Goal: Check status: Check status

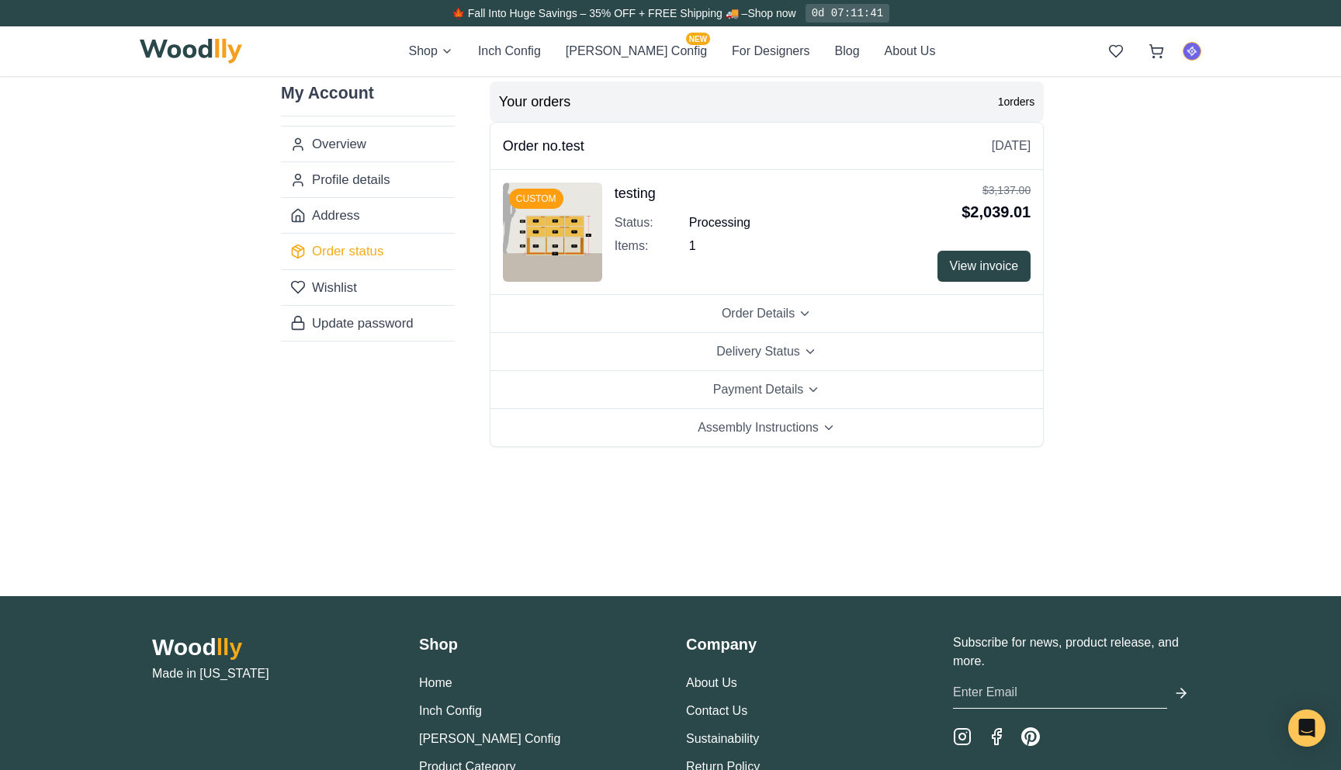
click at [1086, 443] on div "My Account Overview Profile details Address Order status Wishlist Update passwo…" at bounding box center [670, 322] width 853 height 545
click at [839, 312] on button "Order Details" at bounding box center [766, 314] width 552 height 38
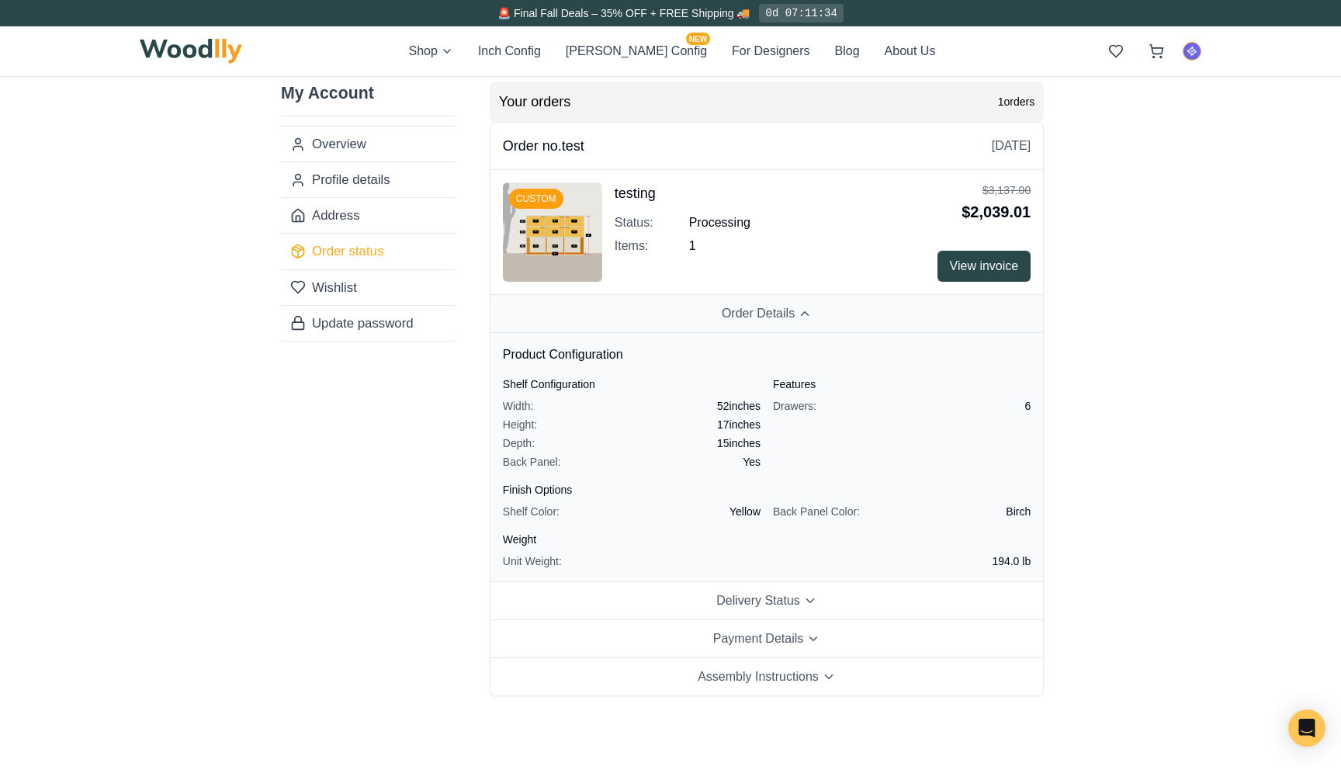
click at [839, 312] on button "Order Details" at bounding box center [766, 314] width 552 height 38
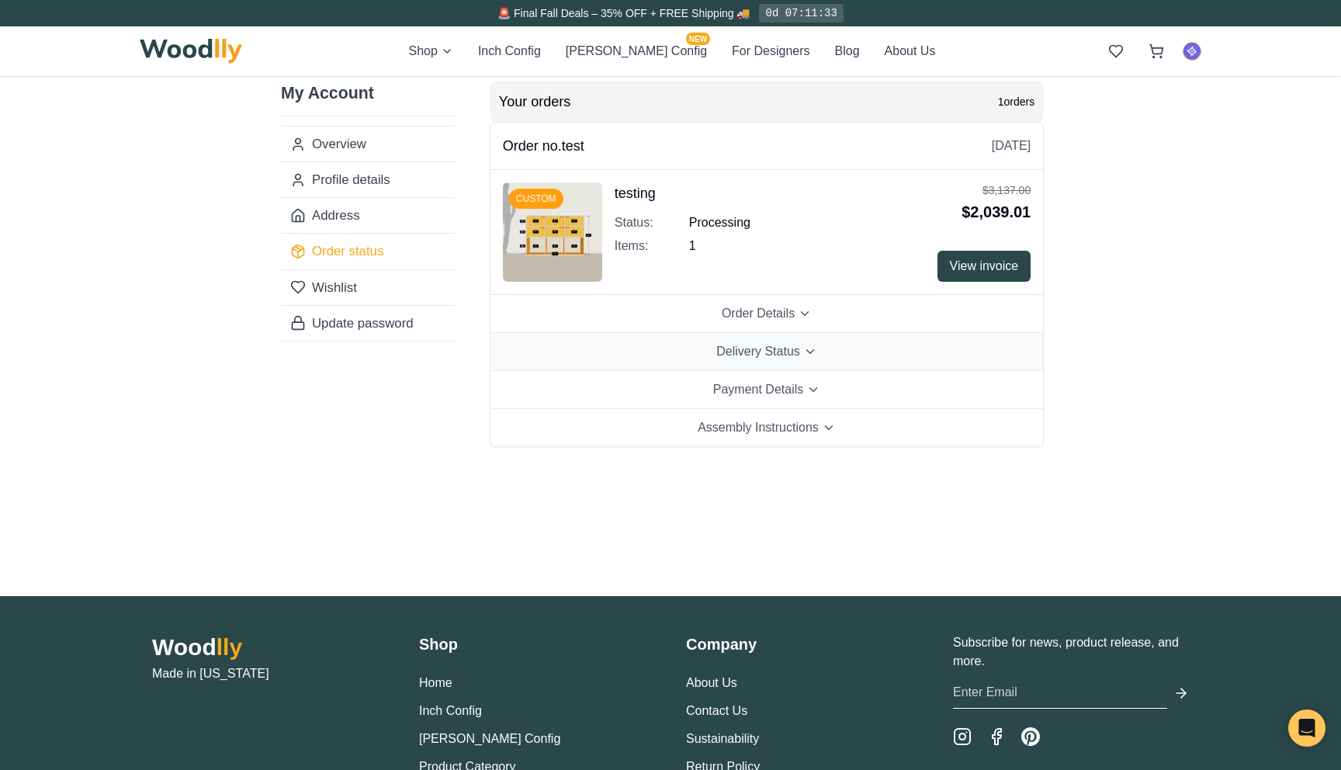
click at [797, 355] on span "Delivery Status" at bounding box center [758, 351] width 84 height 19
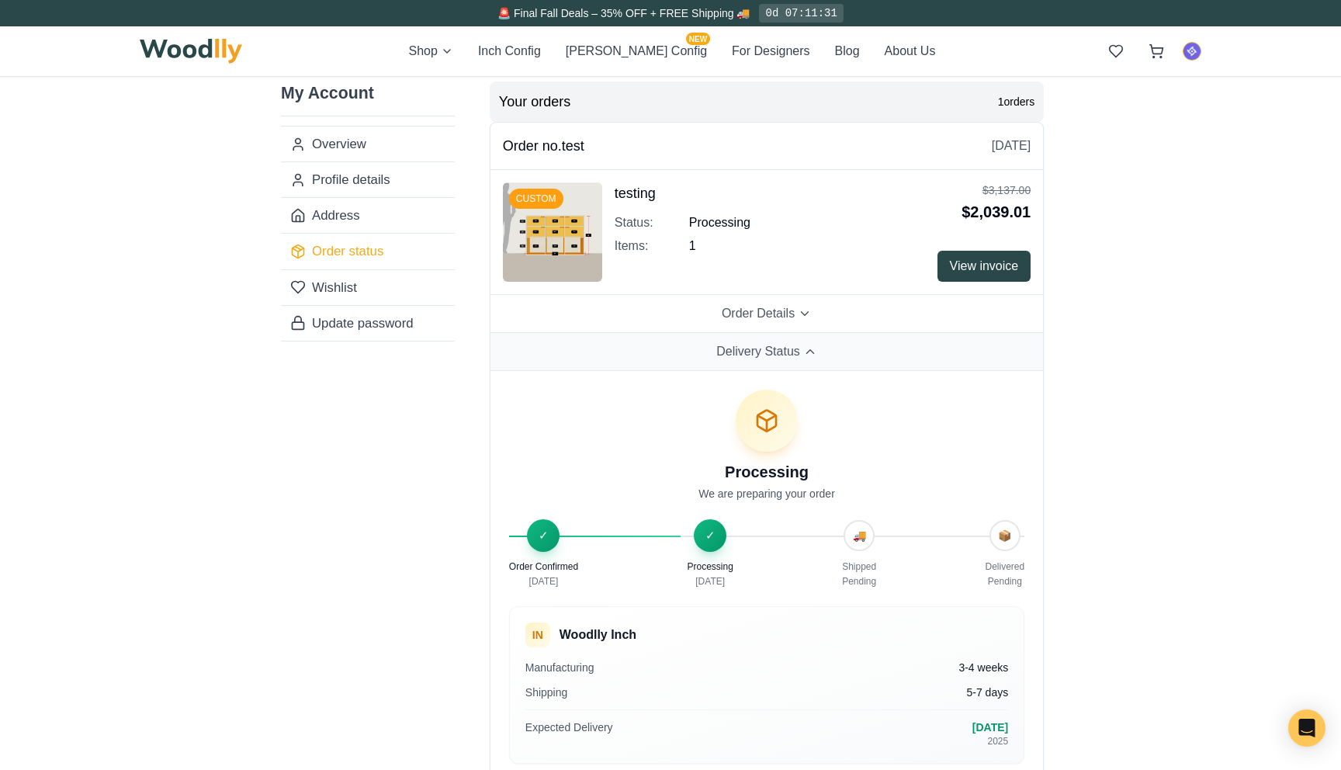
scroll to position [10, 0]
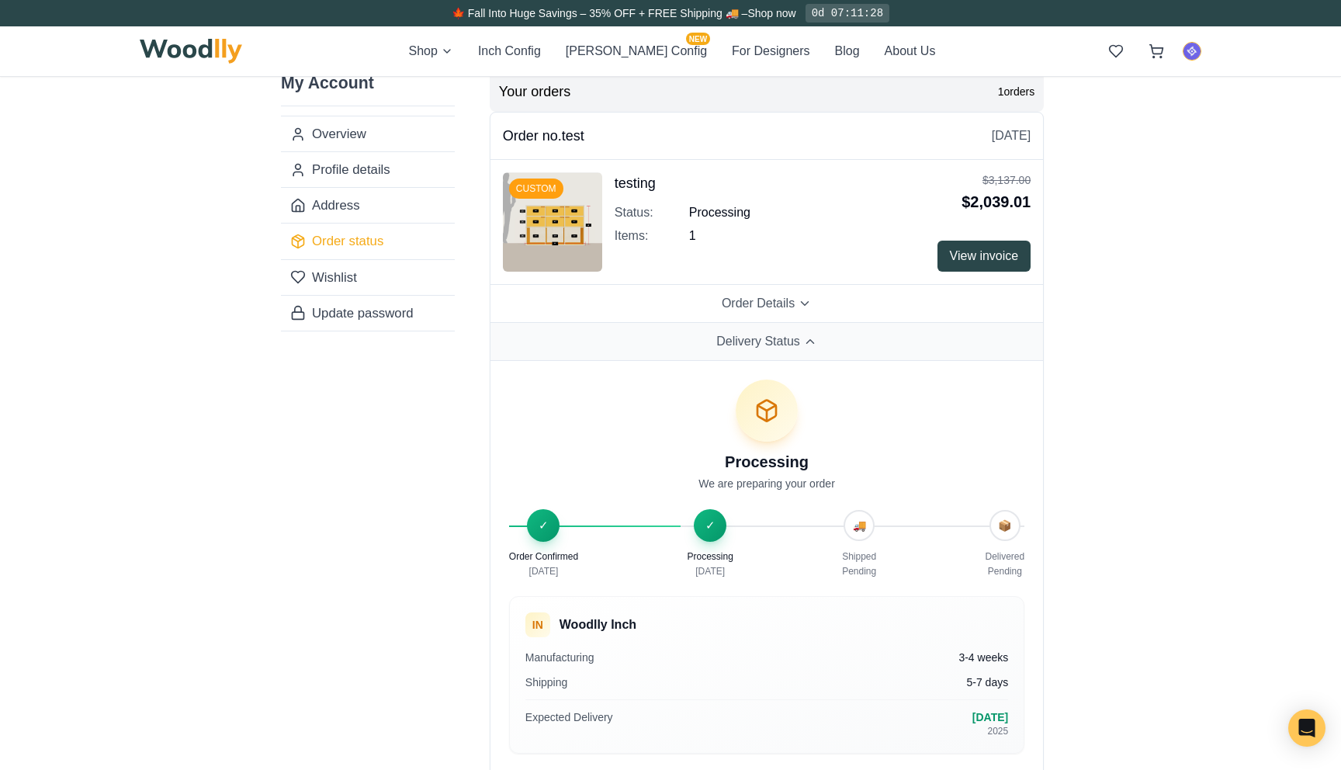
click at [780, 351] on button "Delivery Status" at bounding box center [766, 342] width 552 height 38
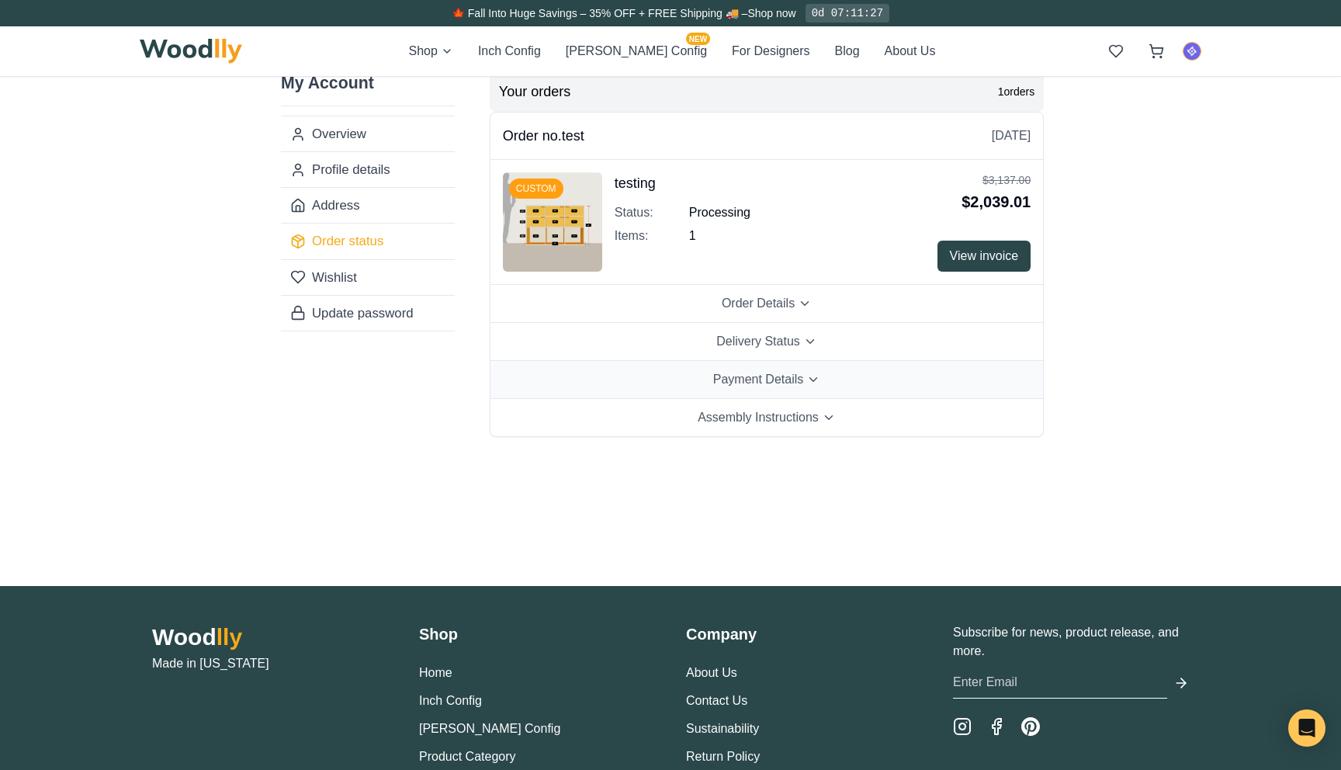
click at [780, 379] on span "Payment Details" at bounding box center [758, 379] width 91 height 19
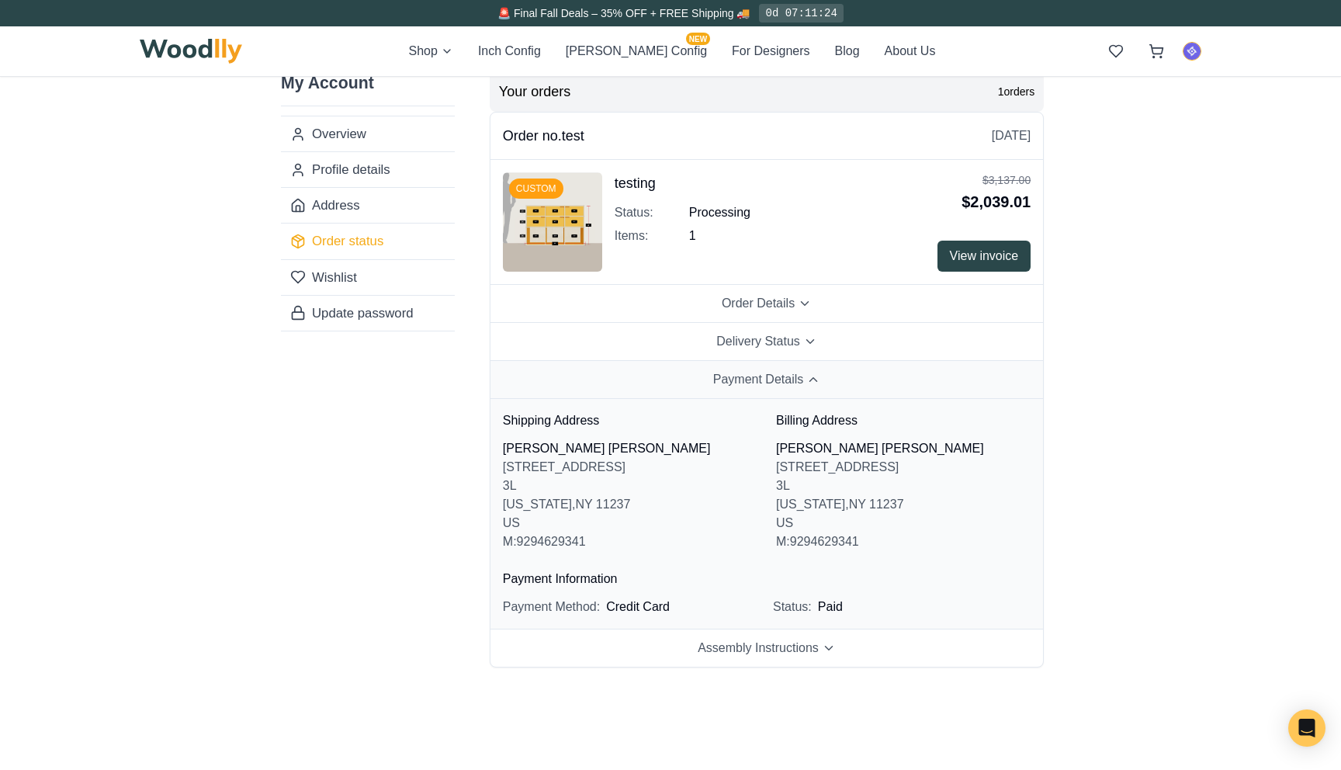
click at [780, 379] on span "Payment Details" at bounding box center [758, 379] width 91 height 19
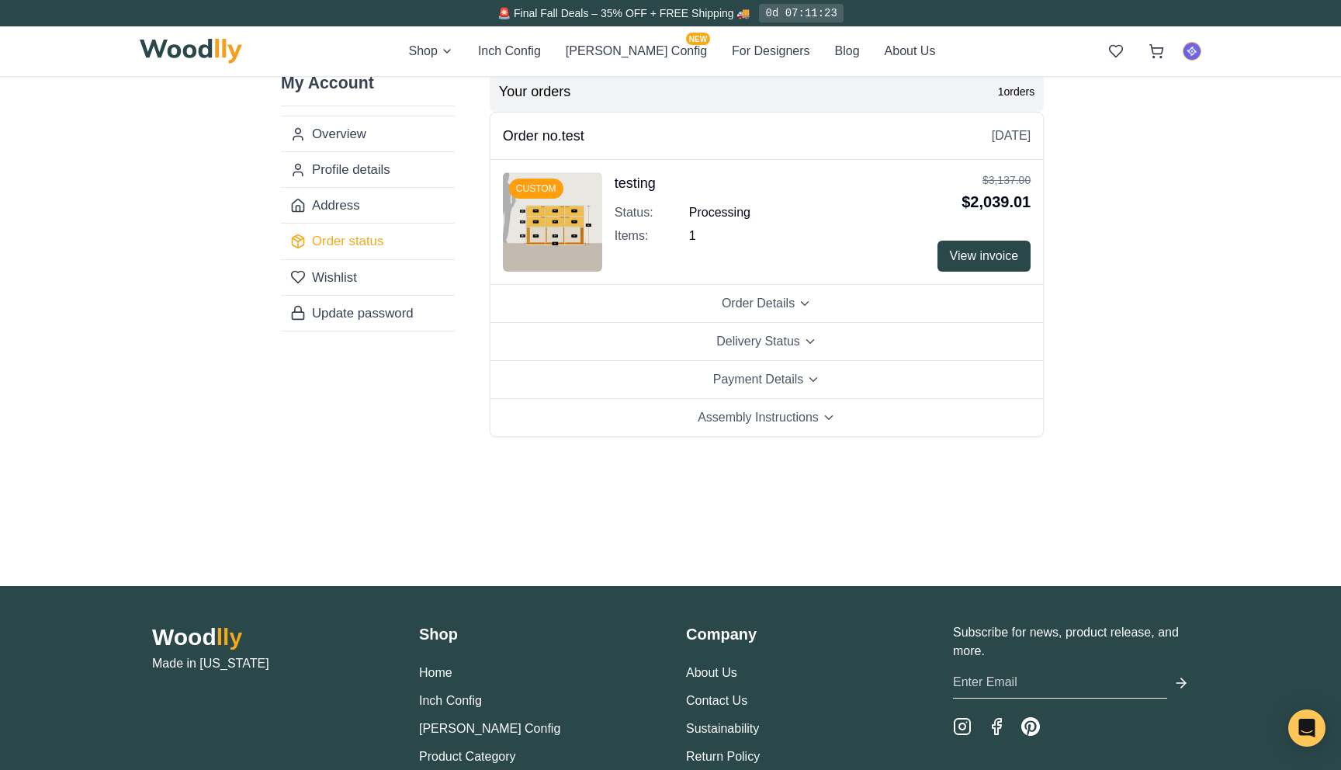
scroll to position [0, 0]
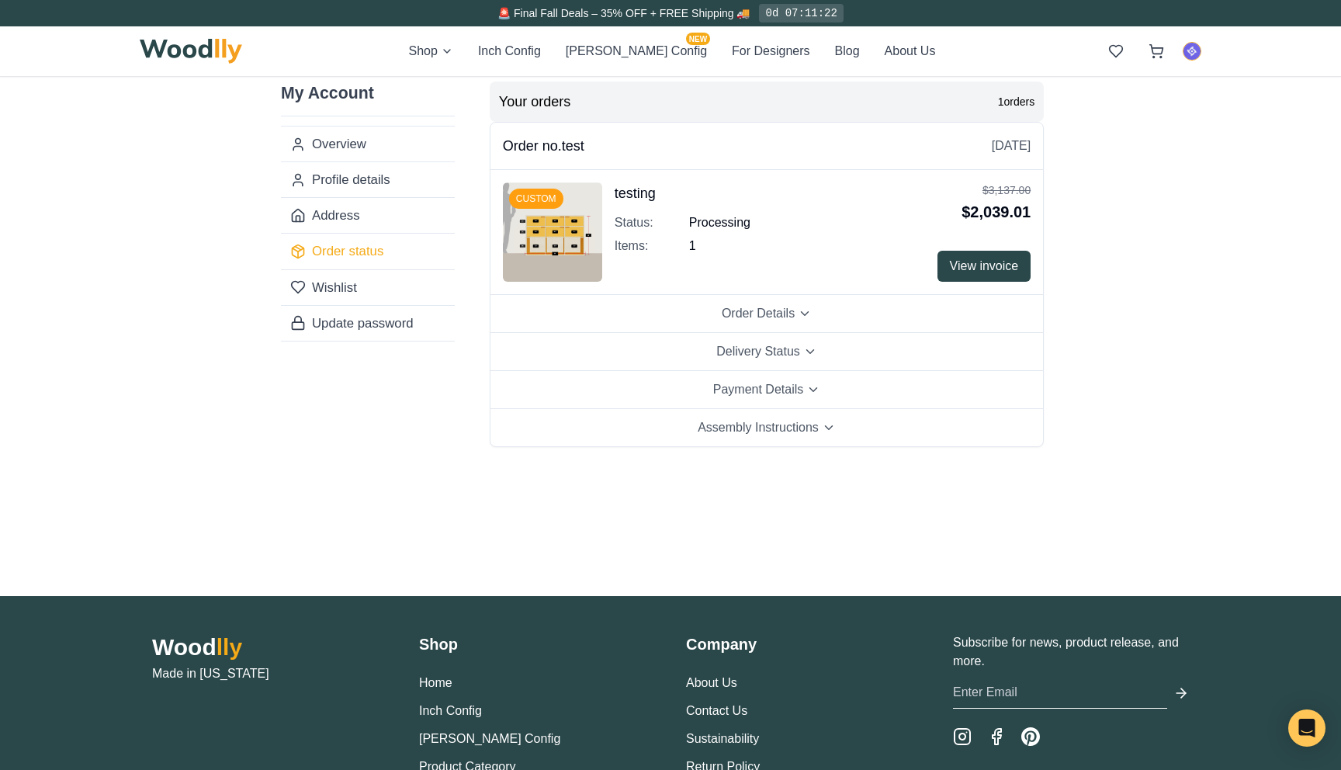
click at [554, 251] on img at bounding box center [552, 231] width 99 height 99
click at [977, 265] on span "View invoice" at bounding box center [984, 266] width 69 height 19
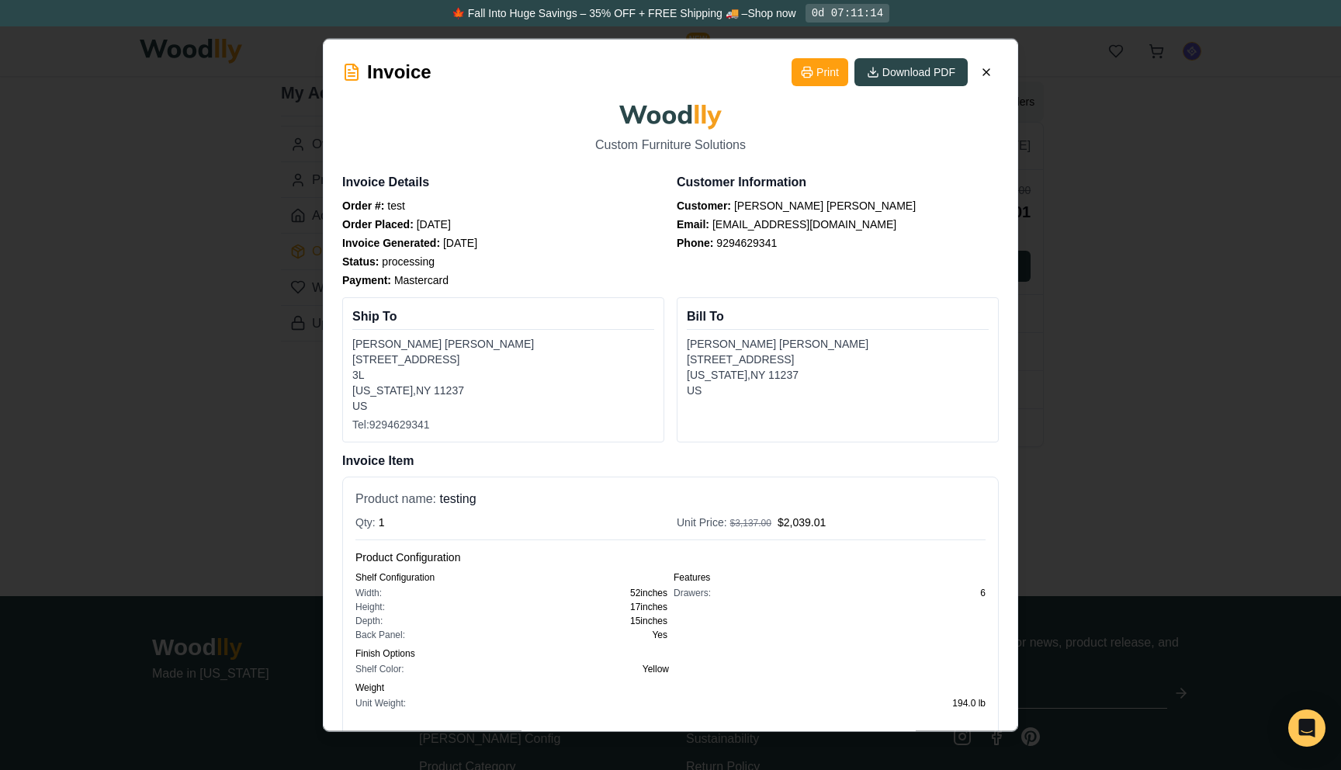
scroll to position [25, 0]
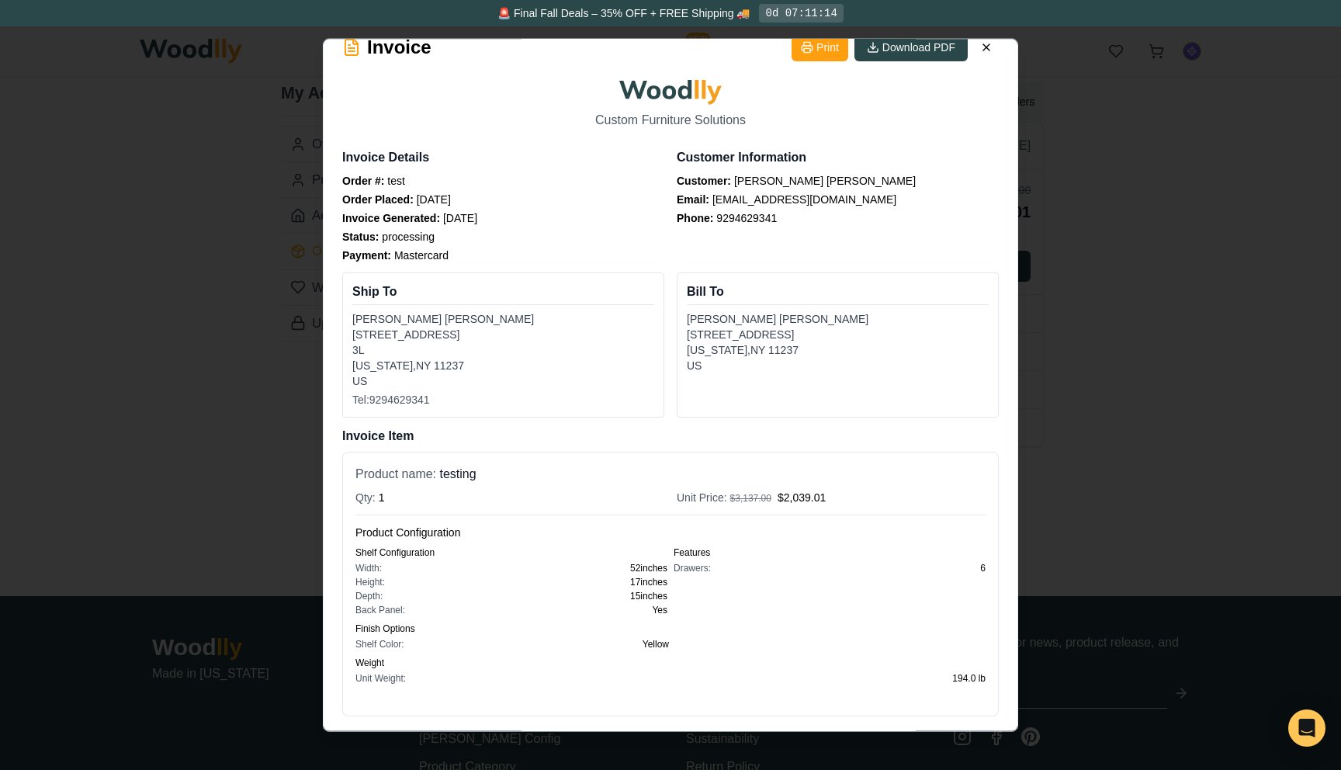
click at [1095, 428] on div at bounding box center [670, 385] width 1341 height 770
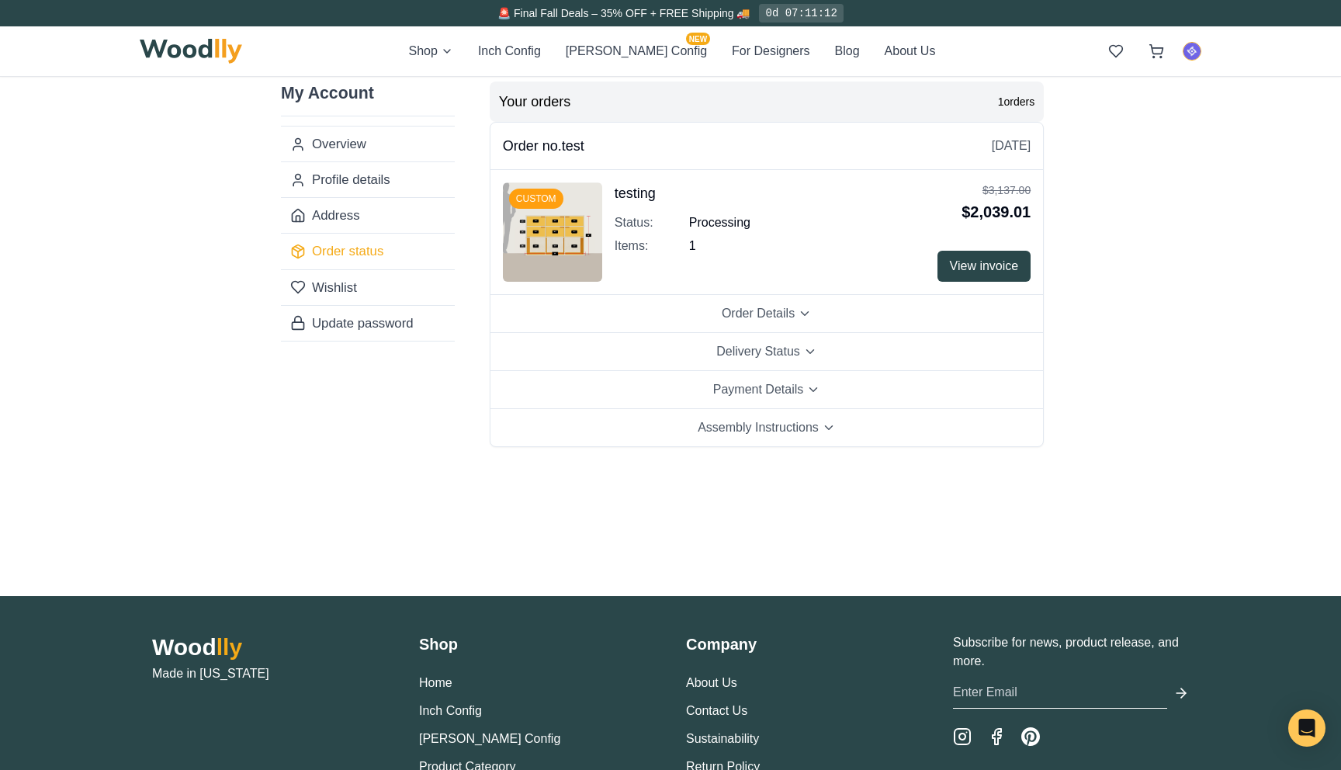
click at [974, 267] on span "View invoice" at bounding box center [984, 266] width 69 height 19
click at [829, 317] on button "Order Details" at bounding box center [766, 314] width 552 height 38
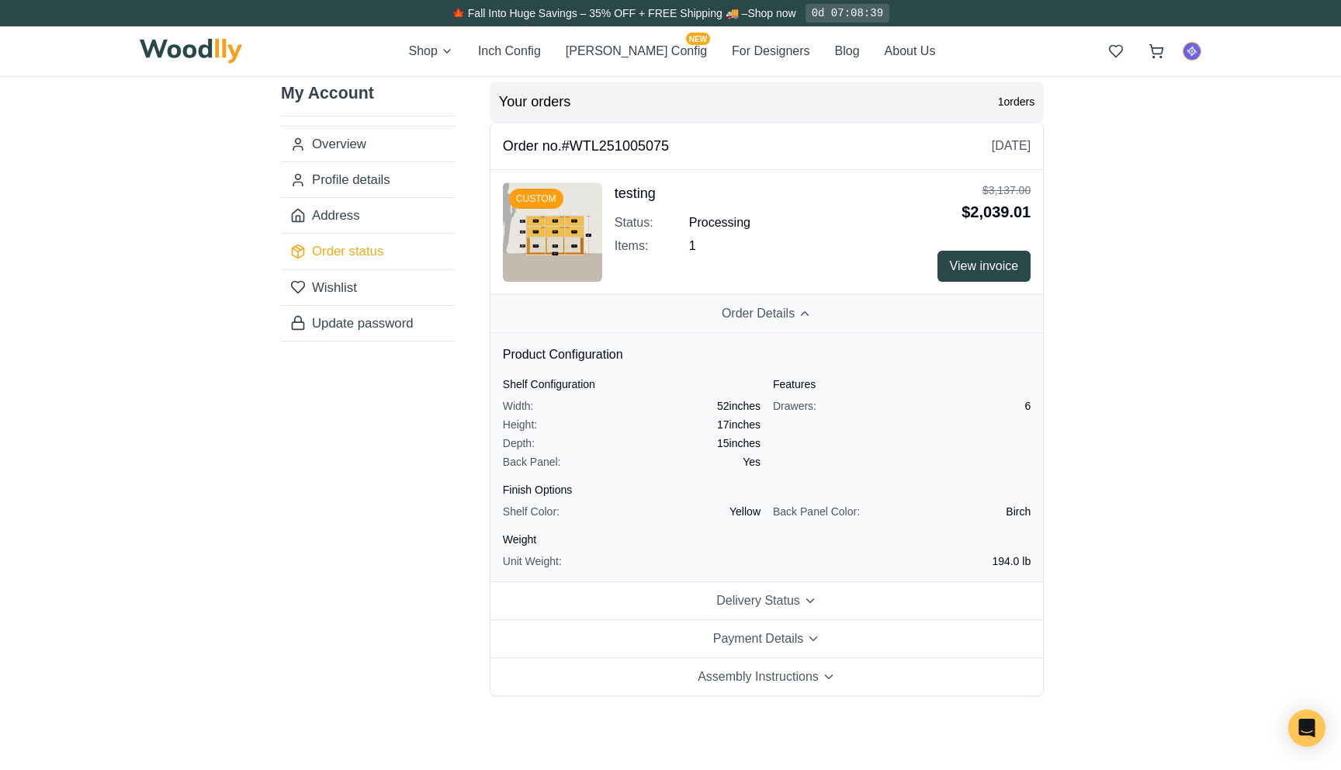
click at [829, 317] on button "Order Details" at bounding box center [766, 314] width 552 height 38
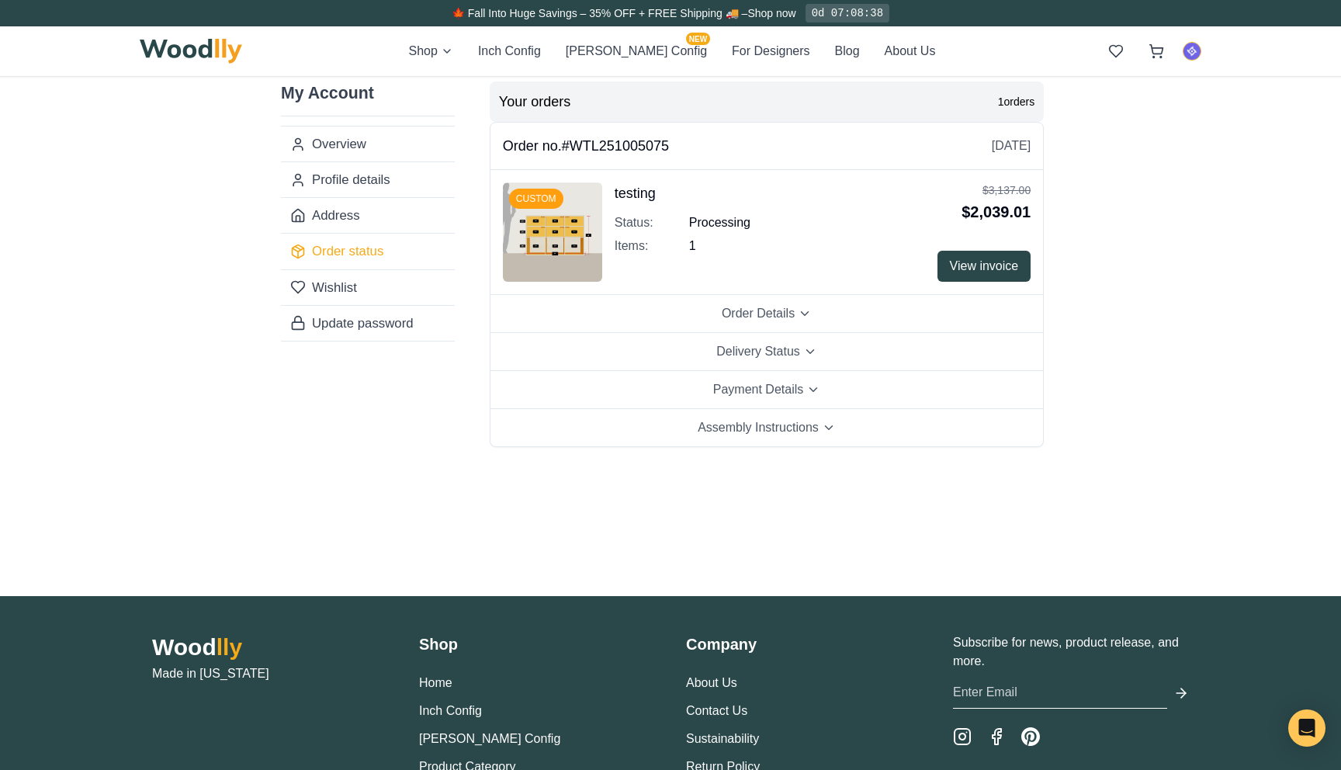
click at [991, 251] on button "View invoice" at bounding box center [984, 266] width 94 height 31
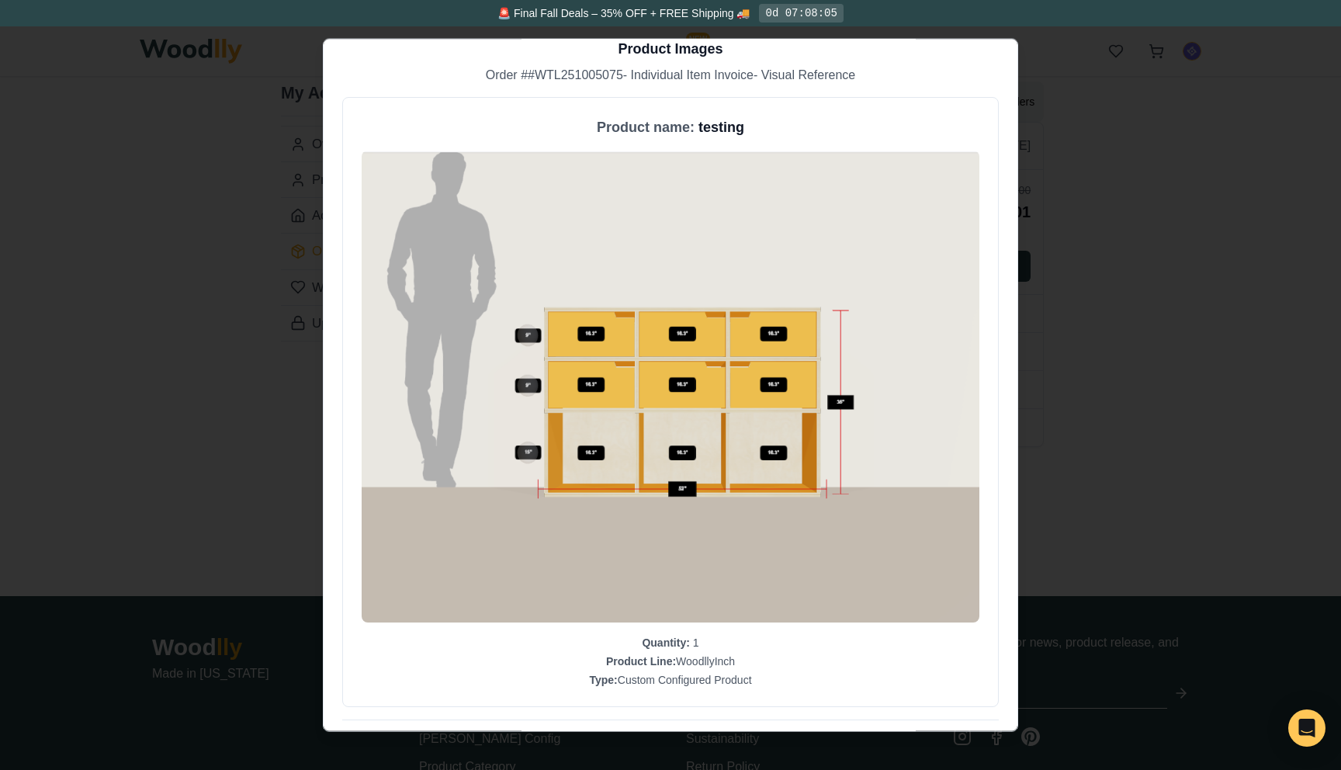
scroll to position [600, 0]
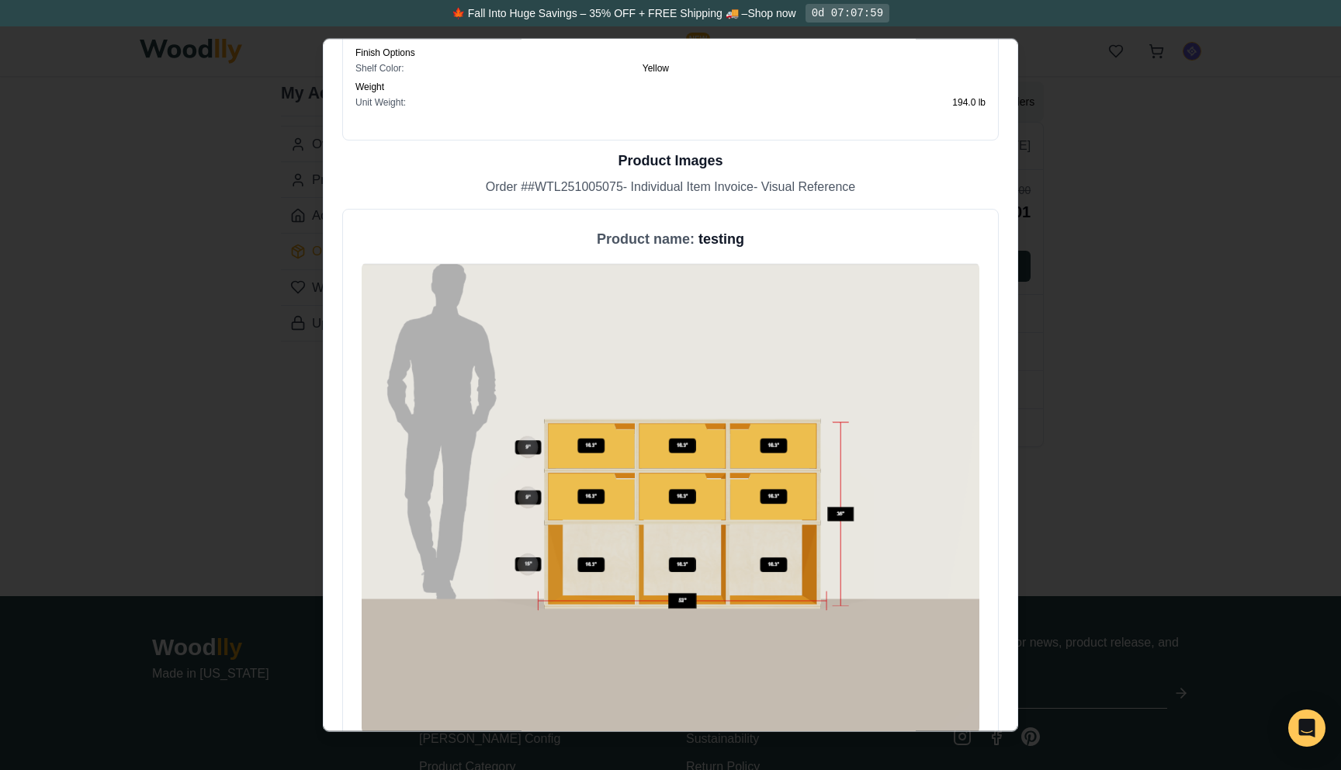
click at [1072, 317] on div at bounding box center [670, 385] width 1341 height 770
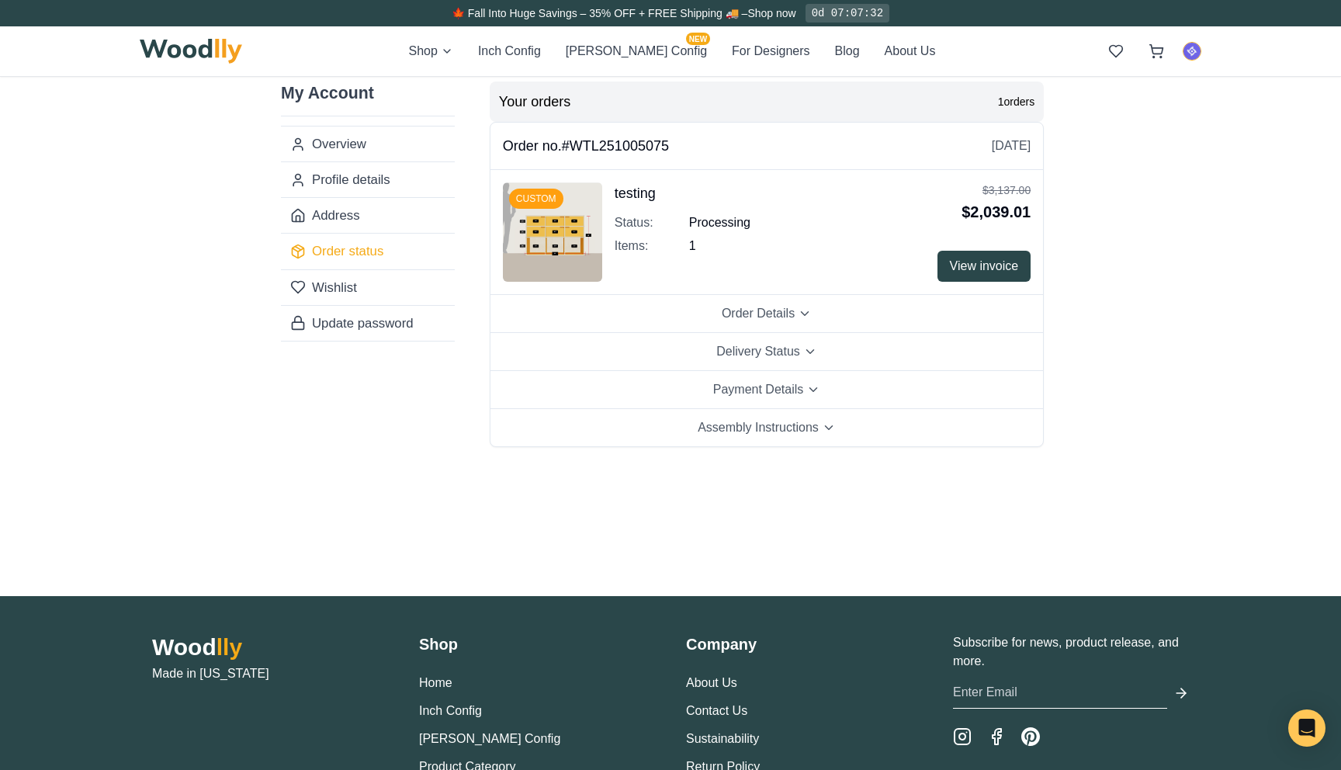
click at [490, 51] on div "Shop Inch Config Cella Config NEW For Designers Blog About Us" at bounding box center [672, 51] width 527 height 19
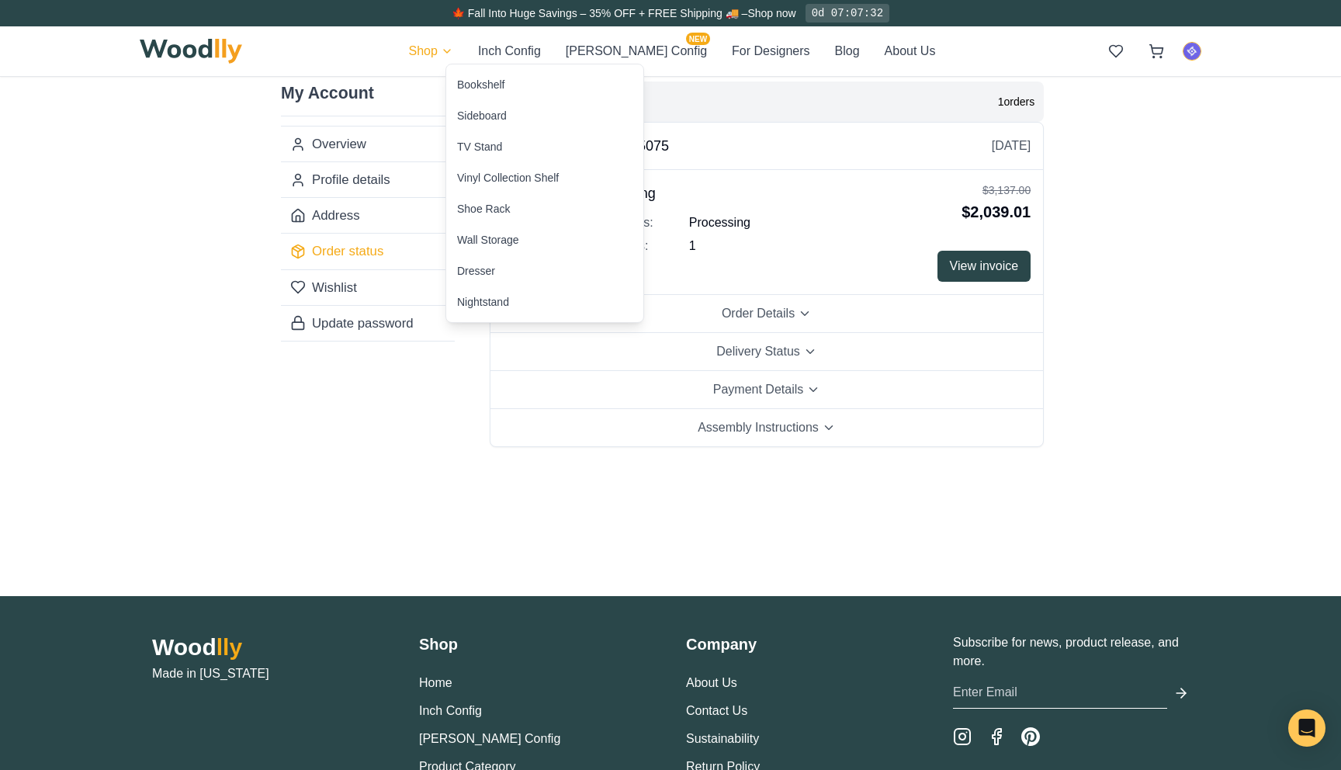
click at [467, 52] on html "🍁 Fall Into Huge Savings – 35% OFF + FREE Shipping 🚚 – Shop now 0d 07:07:32 Sho…" at bounding box center [670, 467] width 1341 height 934
click at [496, 274] on div "Dresser" at bounding box center [544, 270] width 197 height 31
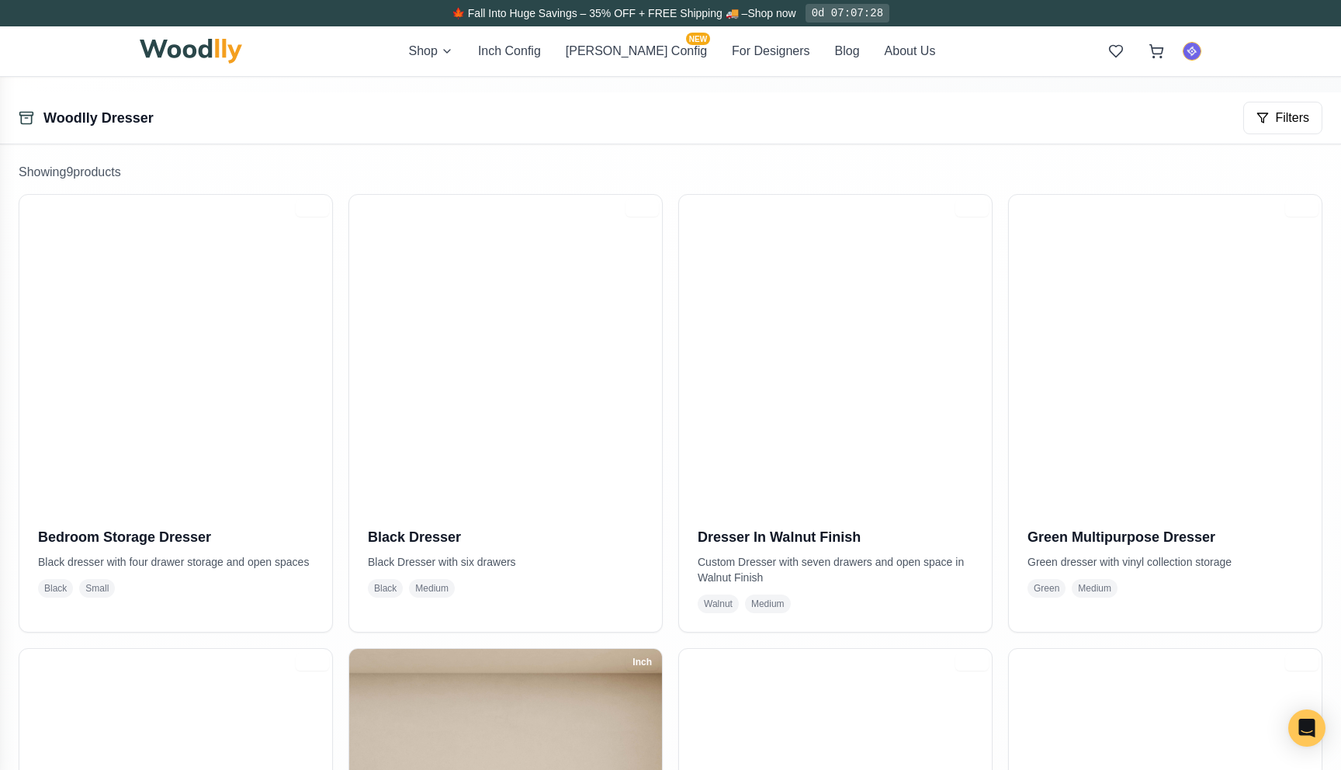
scroll to position [241, 0]
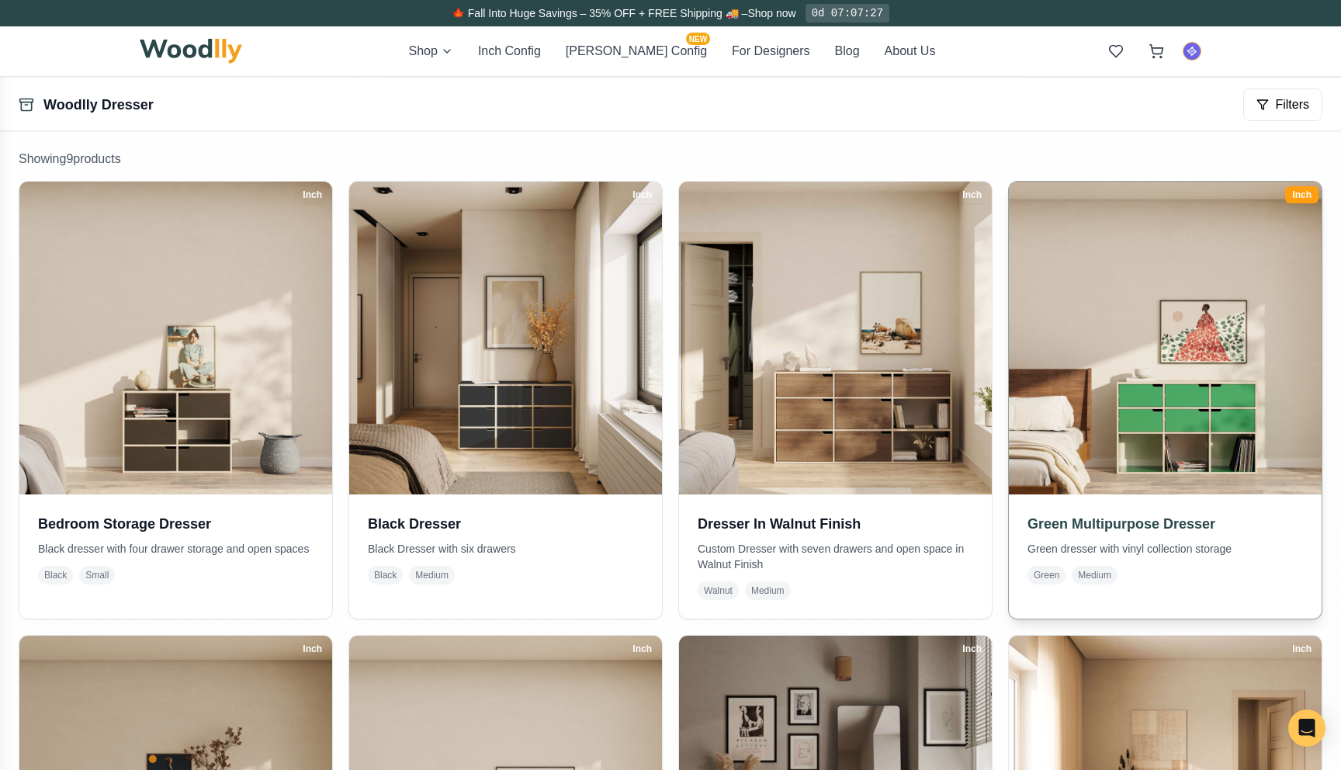
click at [1094, 367] on img at bounding box center [1165, 338] width 328 height 328
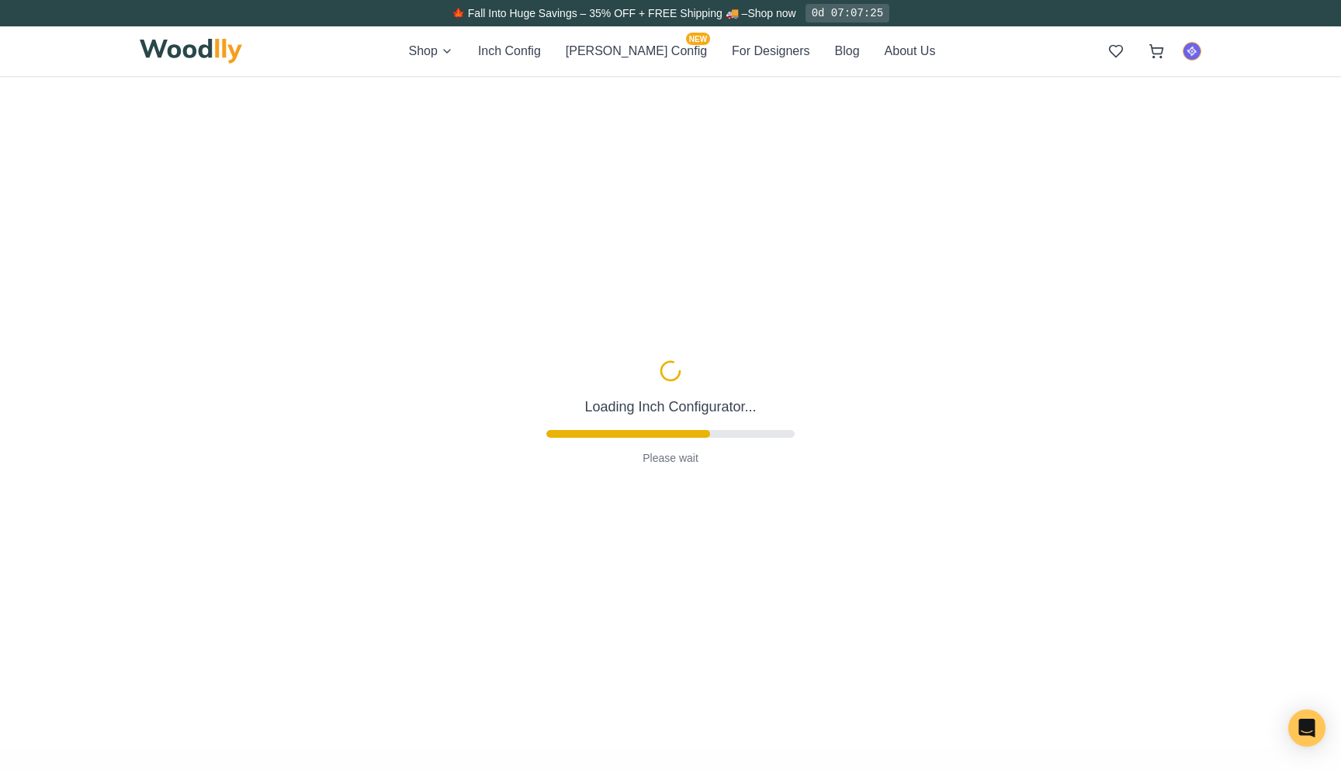
type input "61"
type input "3"
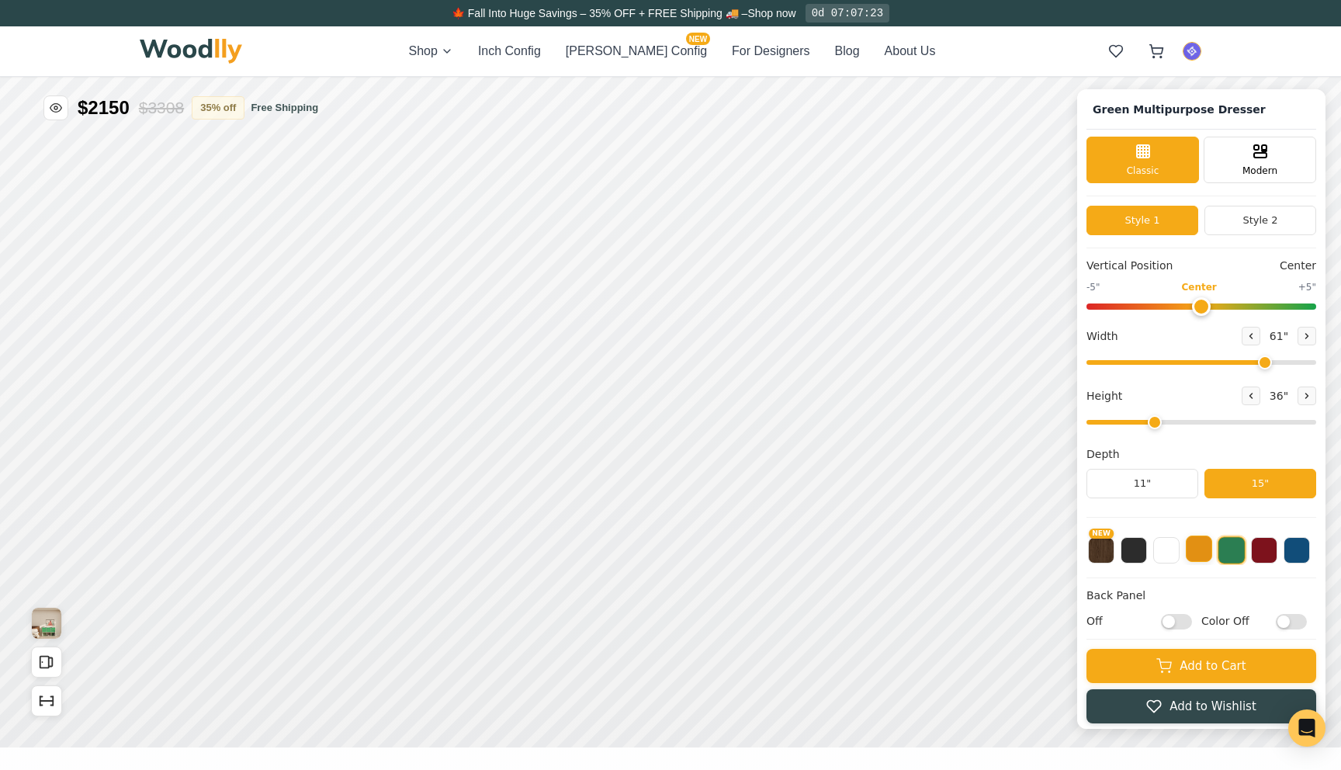
click at [1205, 557] on button at bounding box center [1198, 548] width 26 height 26
click at [1096, 113] on h1 "Yellow Multipurpose Dresser" at bounding box center [1180, 110] width 188 height 22
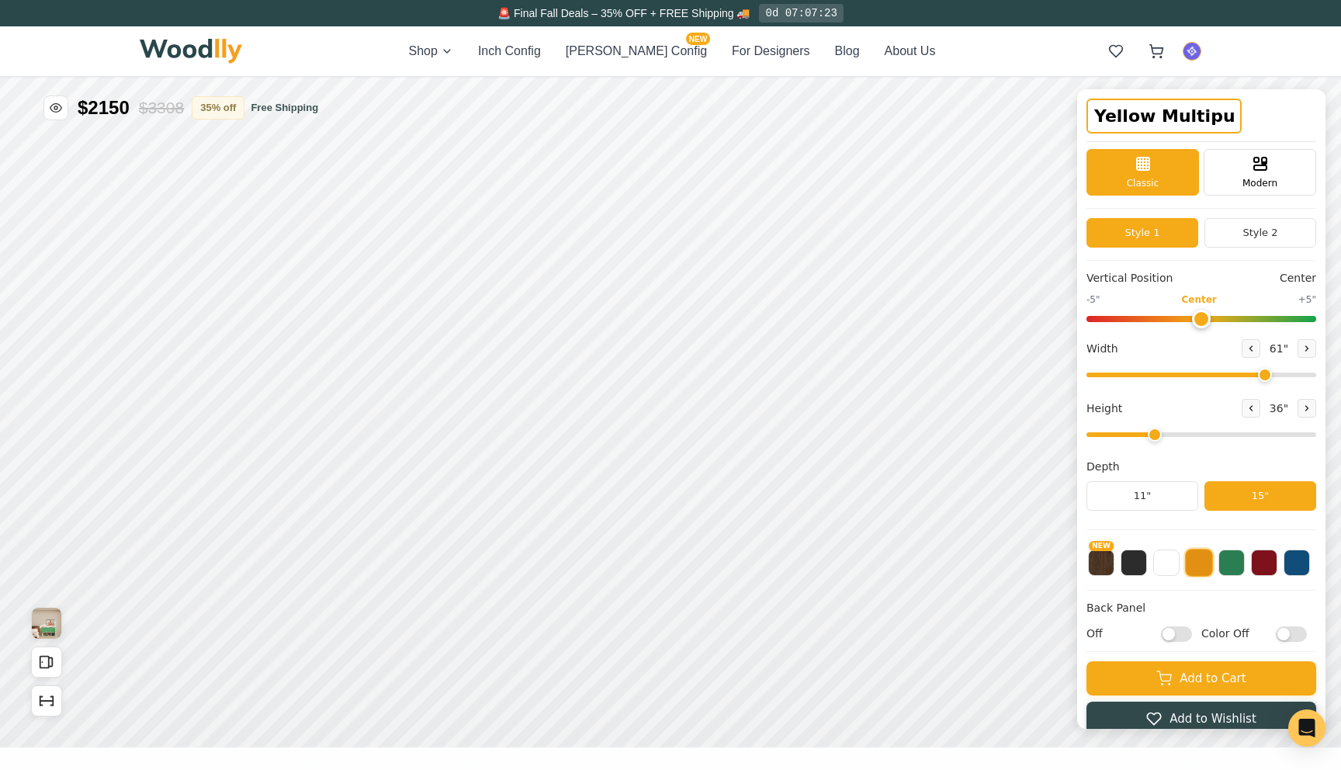
scroll to position [0, 81]
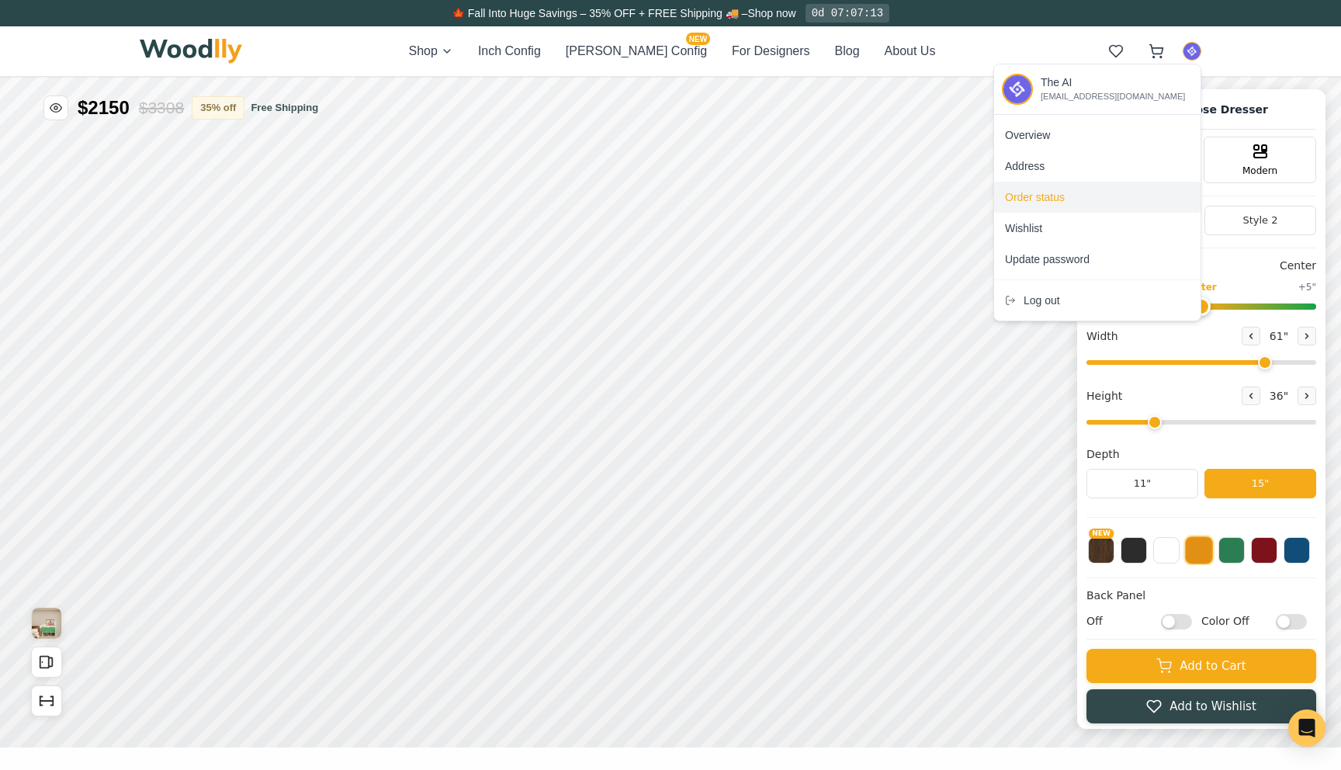
click at [1037, 201] on span "Order status" at bounding box center [1035, 197] width 60 height 16
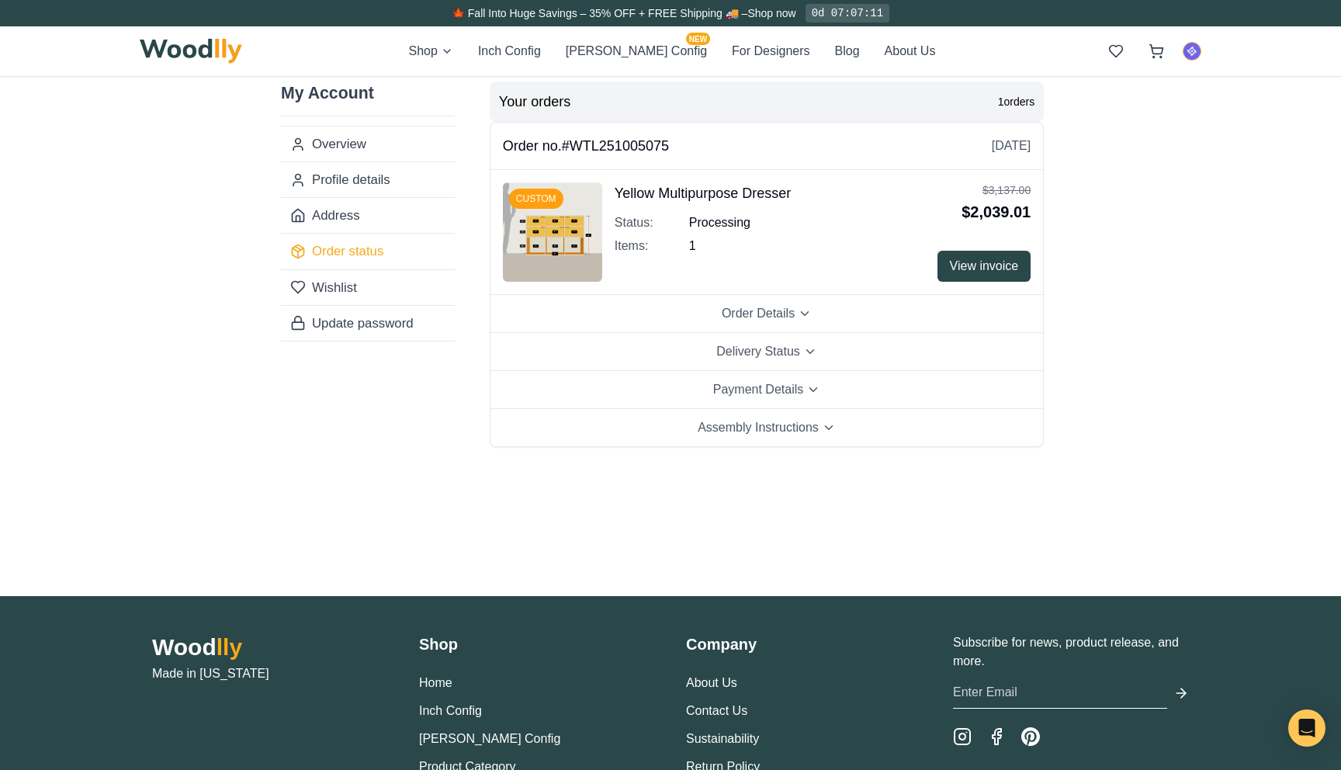
click at [659, 519] on div "My Account Overview Profile details Address Order status Wishlist Update passwo…" at bounding box center [670, 322] width 853 height 545
click at [978, 278] on button "View invoice" at bounding box center [984, 266] width 94 height 31
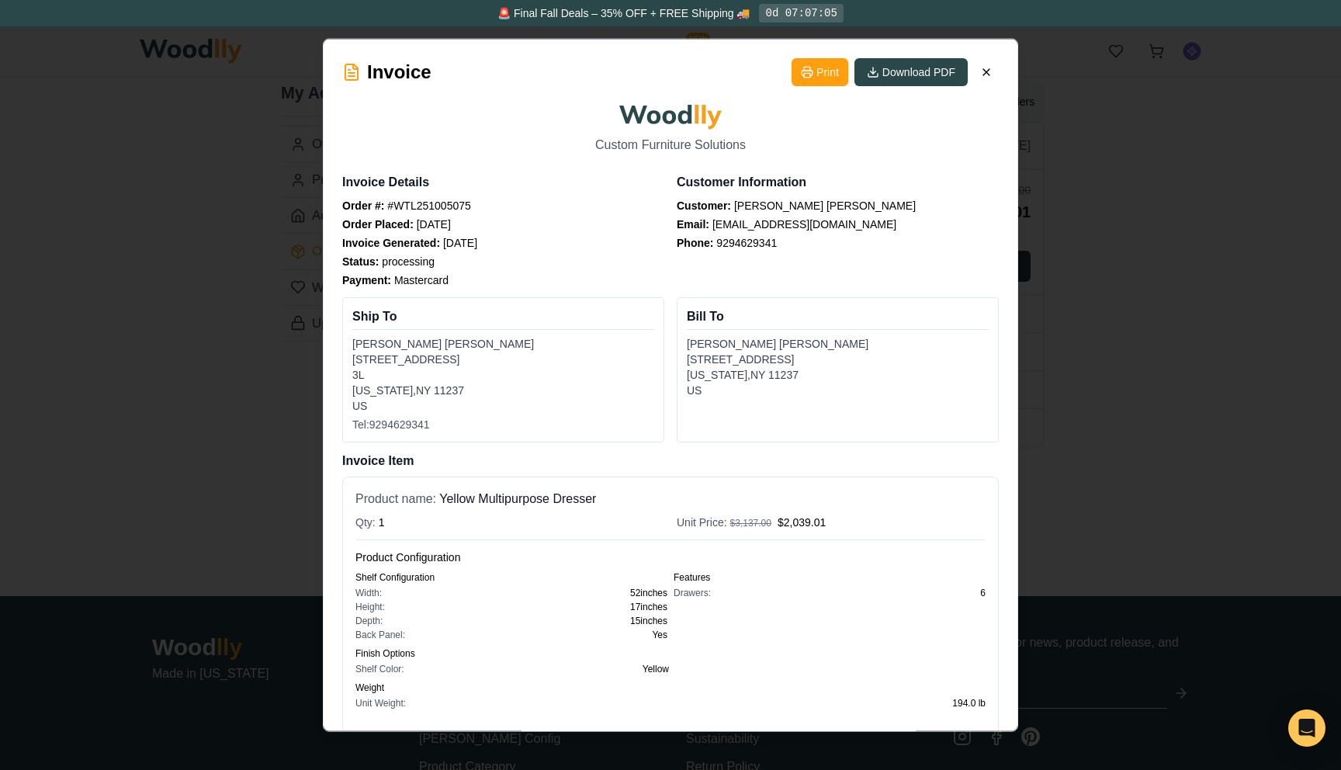
click at [1140, 294] on div at bounding box center [670, 385] width 1341 height 770
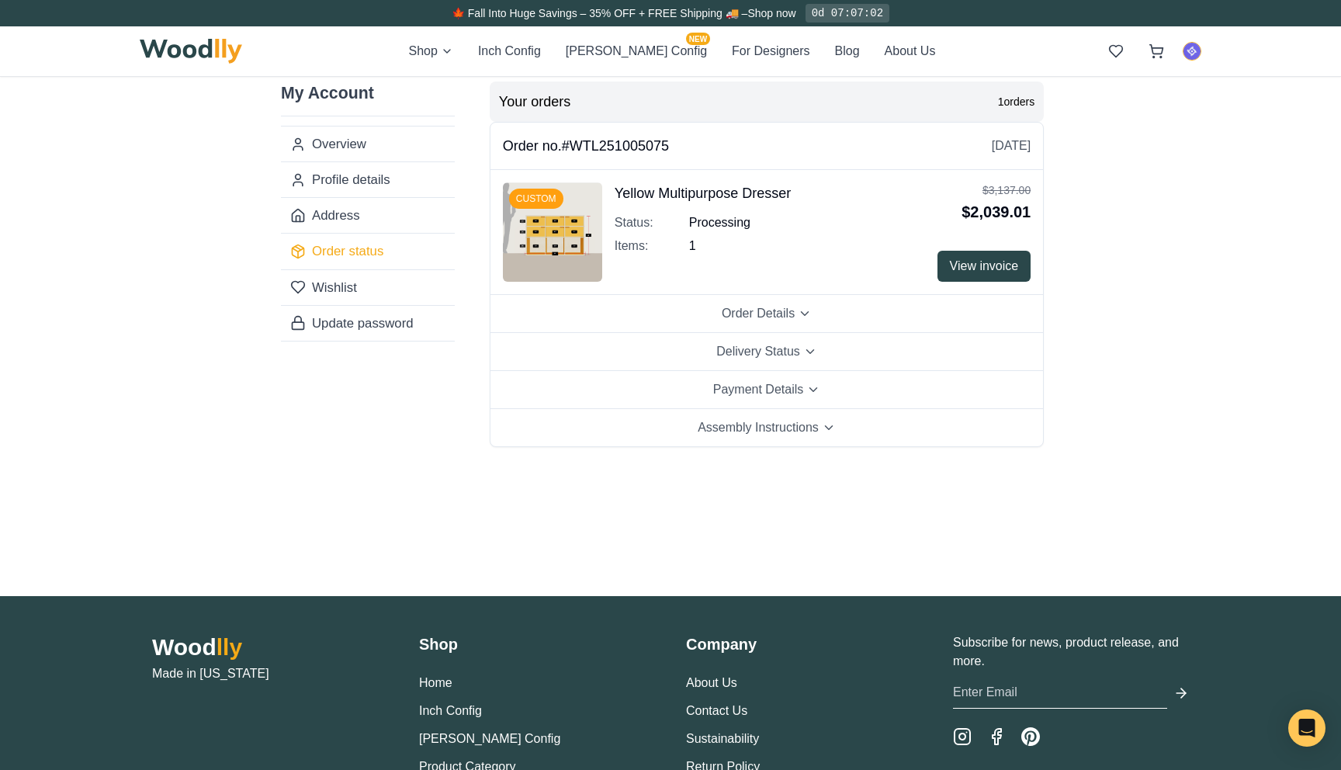
click at [1119, 333] on div "🍁 Fall Into Huge Savings – 35% OFF + FREE Shipping 🚚 – Shop now 0d 07:07:02 Sho…" at bounding box center [670, 467] width 1341 height 934
click at [967, 280] on button "View invoice" at bounding box center [984, 266] width 94 height 31
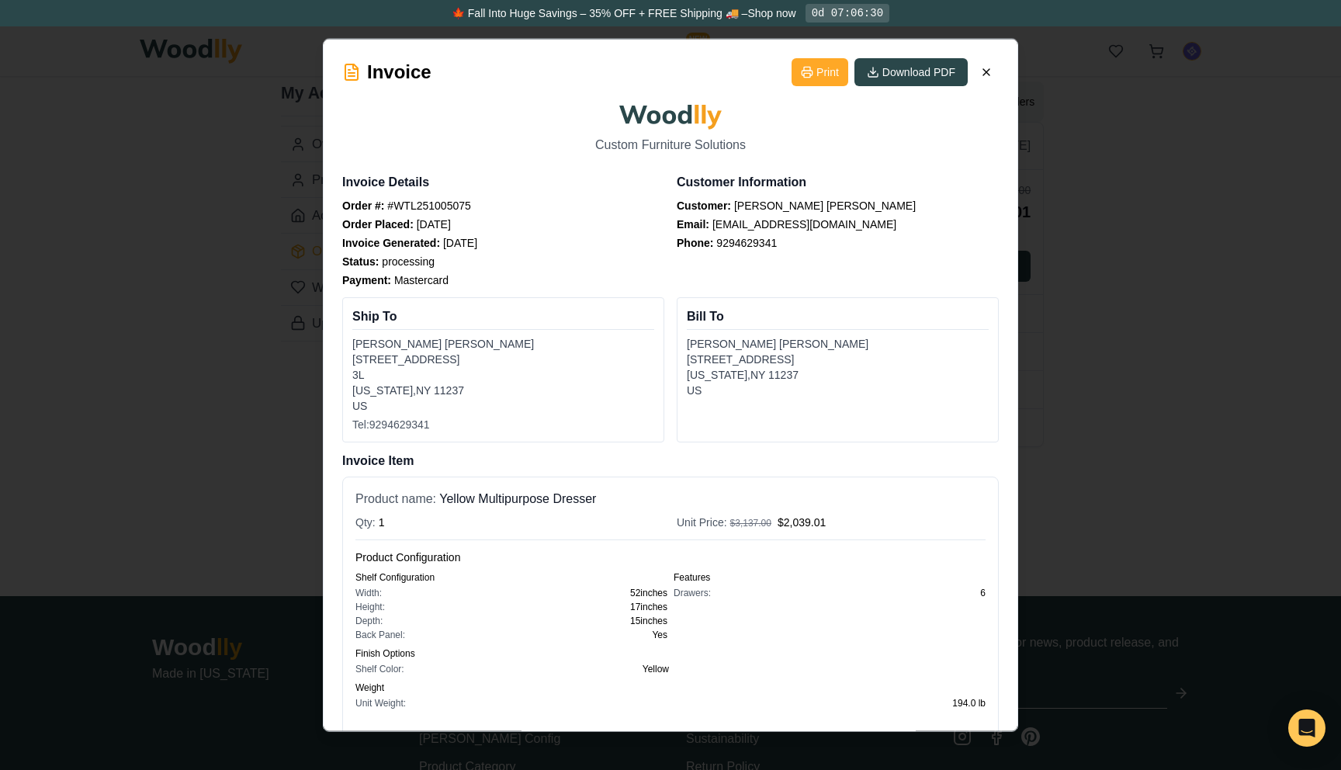
click at [813, 78] on button "Print" at bounding box center [819, 72] width 57 height 28
click at [1180, 331] on div at bounding box center [670, 385] width 1341 height 770
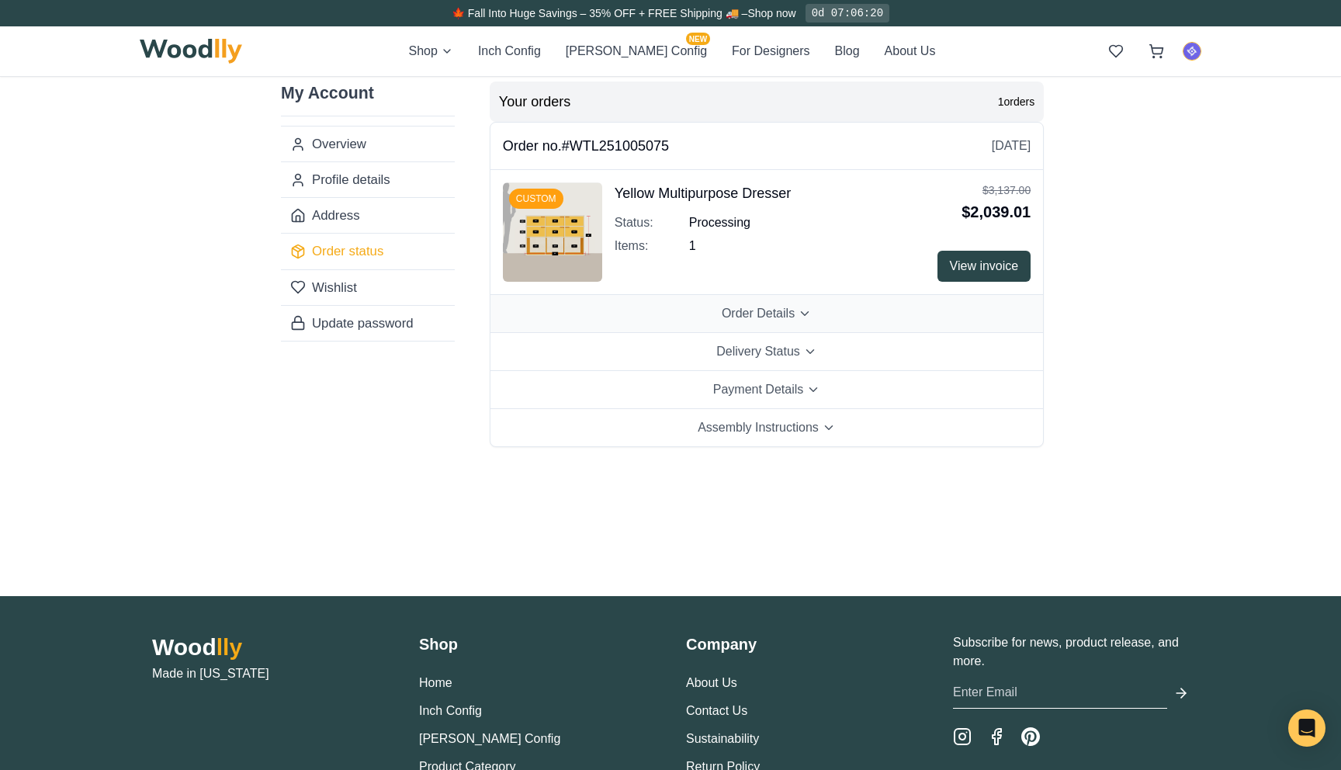
click at [870, 314] on button "Order Details" at bounding box center [766, 314] width 552 height 38
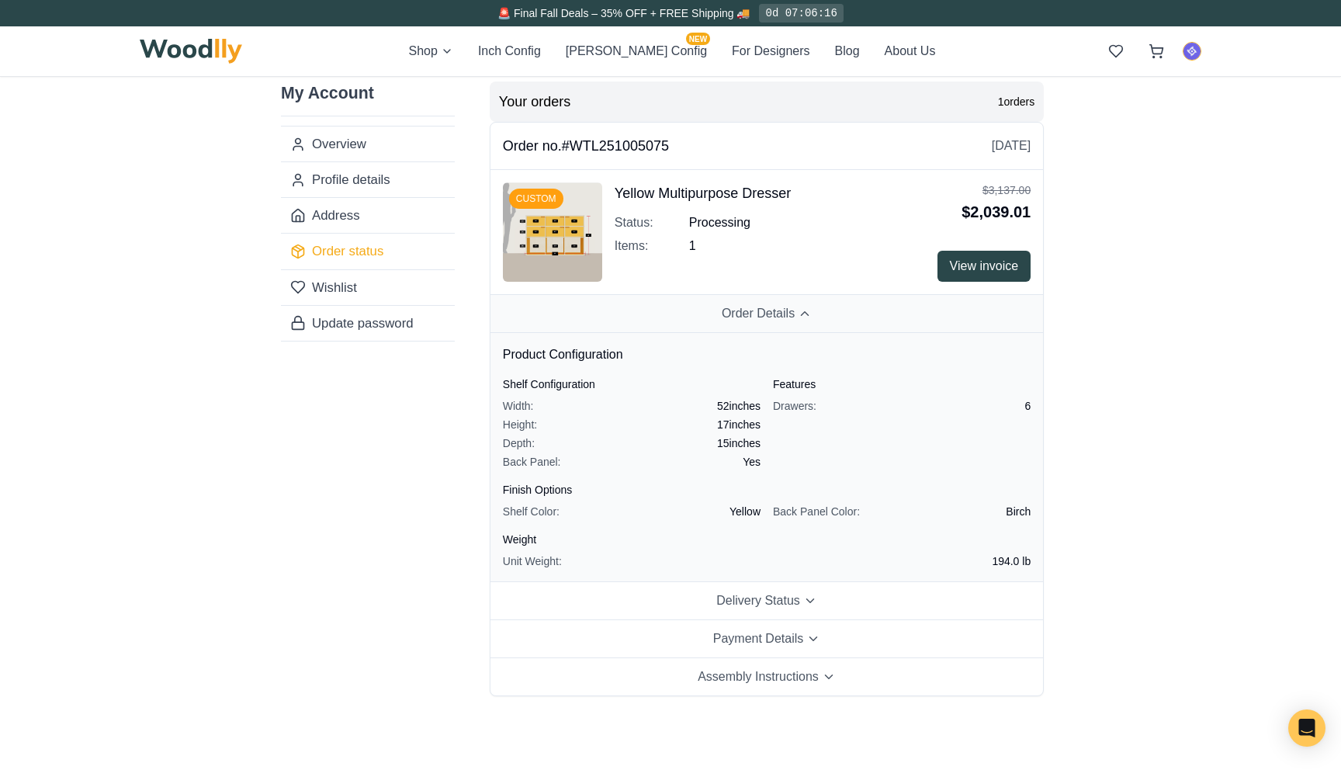
click at [870, 314] on button "Order Details" at bounding box center [766, 314] width 552 height 38
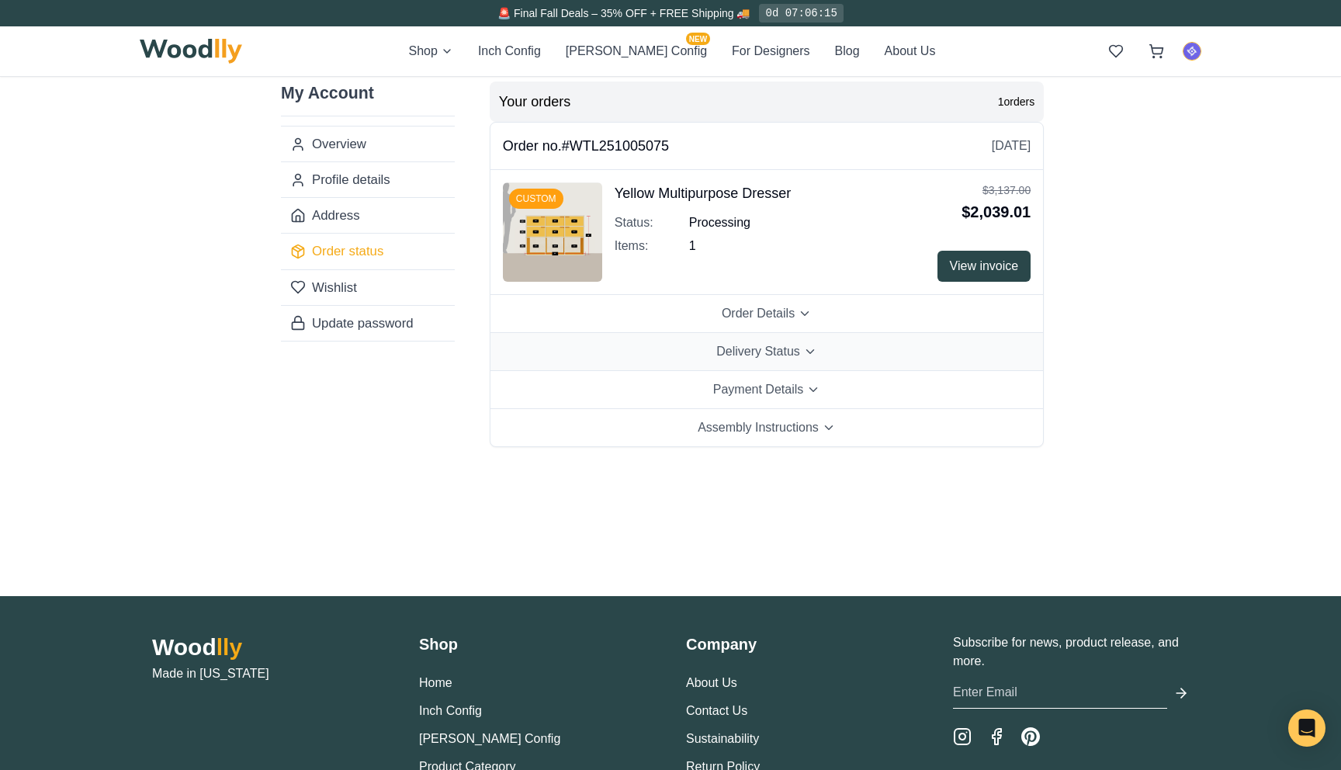
click at [835, 348] on button "Delivery Status" at bounding box center [766, 352] width 552 height 38
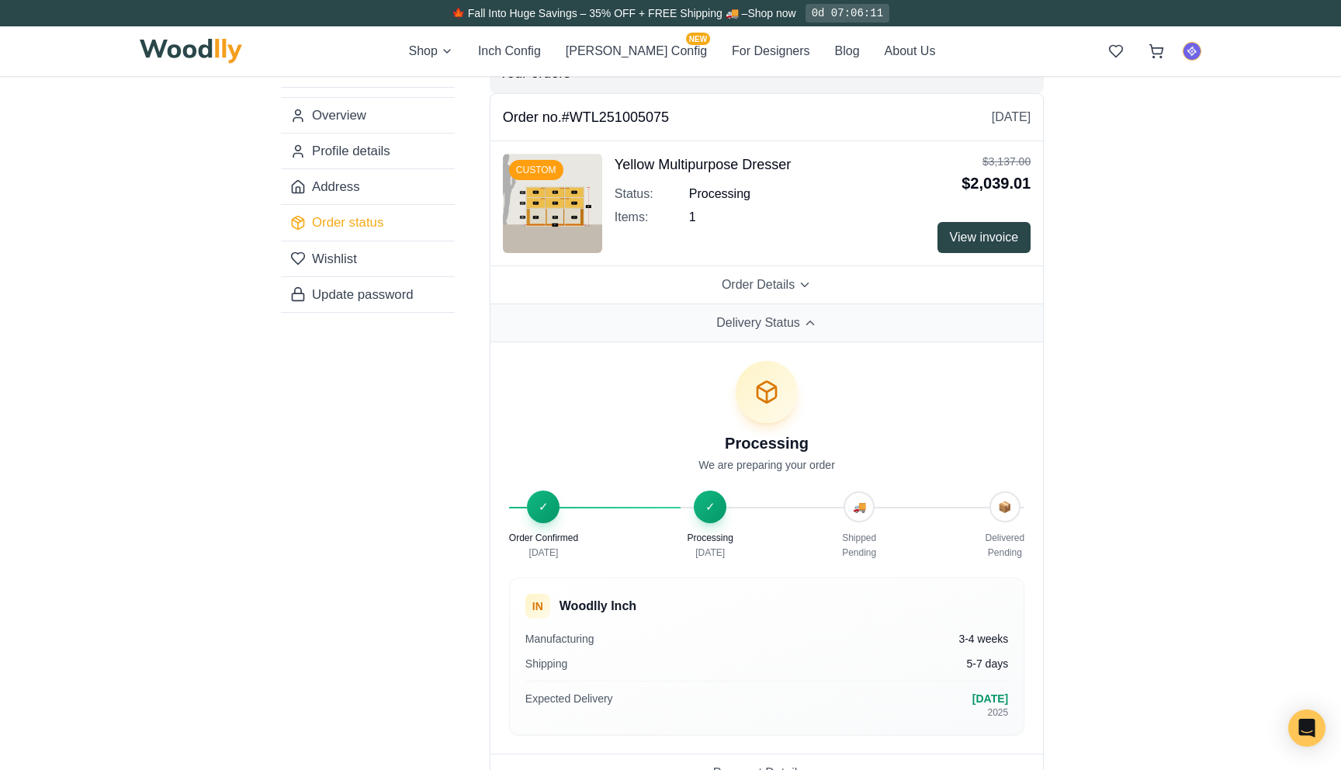
scroll to position [37, 0]
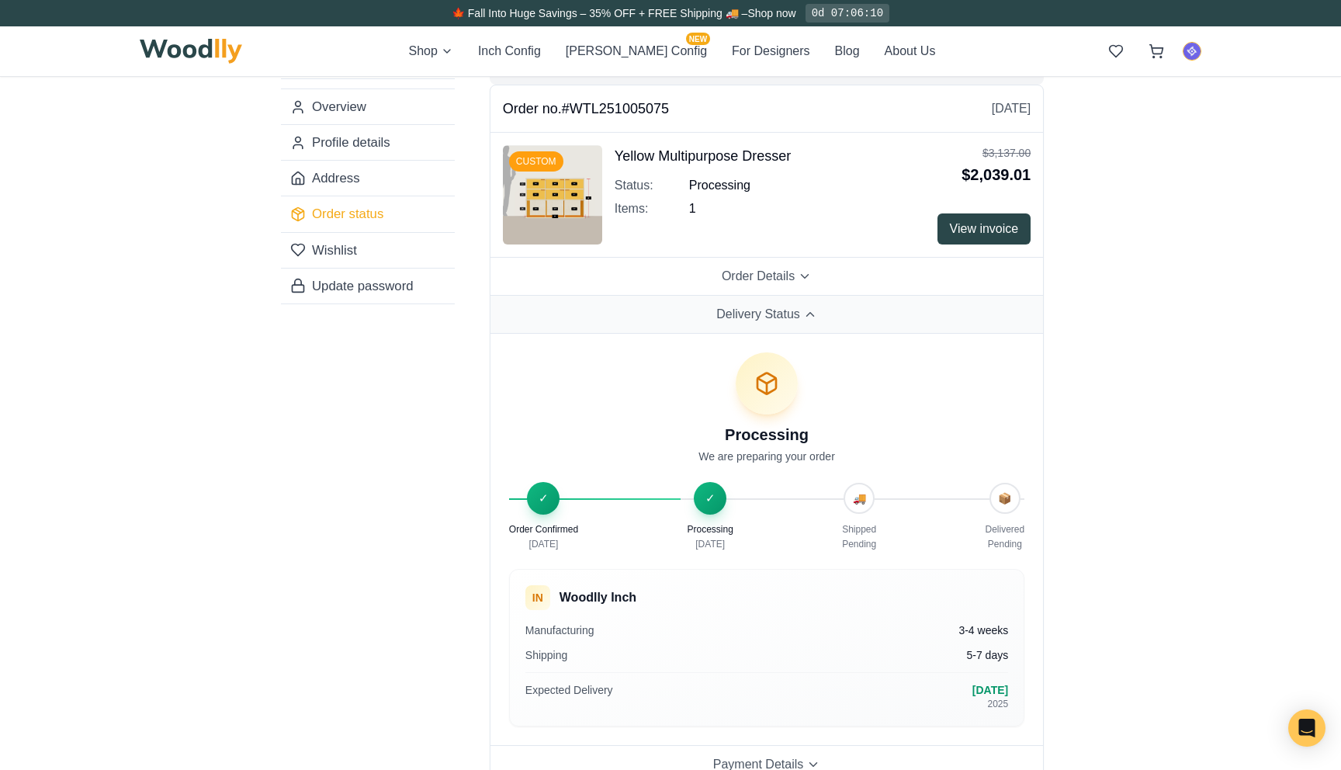
click at [773, 310] on span "Delivery Status" at bounding box center [758, 314] width 84 height 19
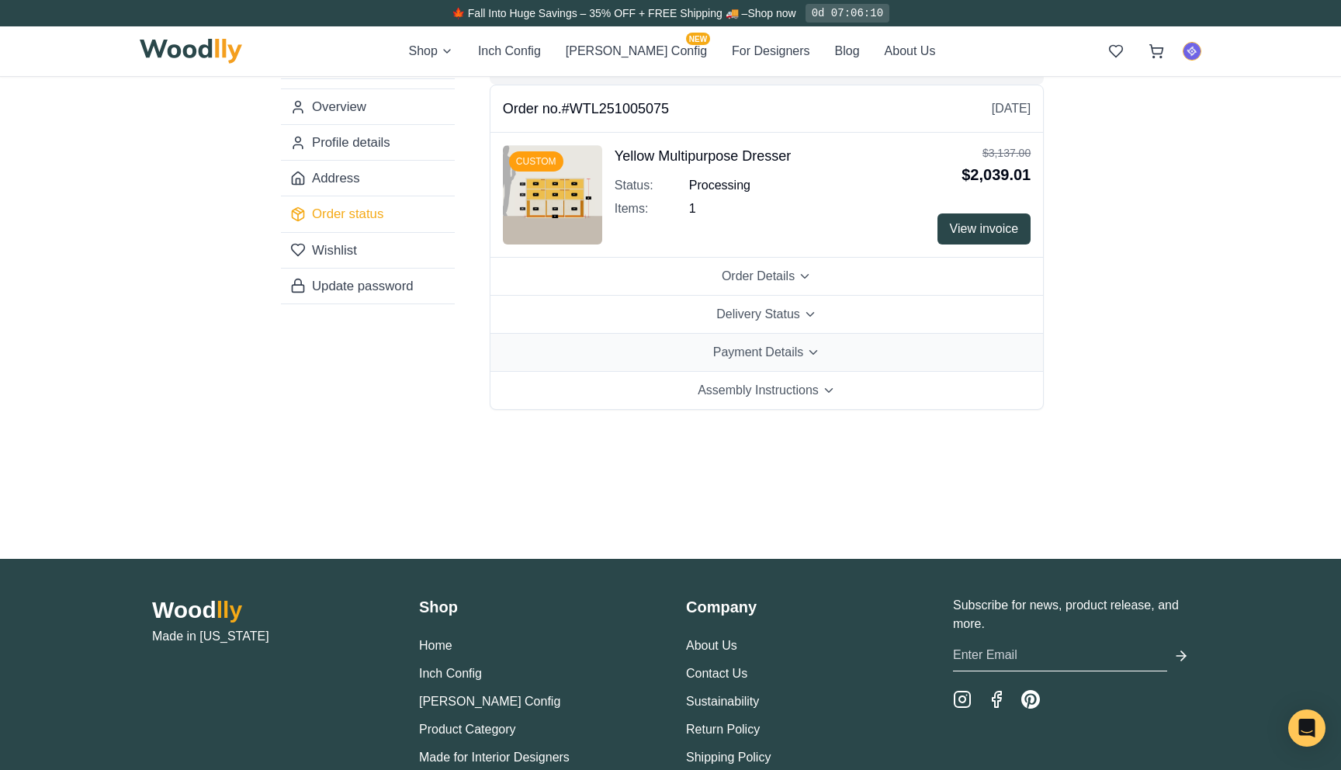
click at [763, 362] on button "Payment Details" at bounding box center [766, 353] width 552 height 38
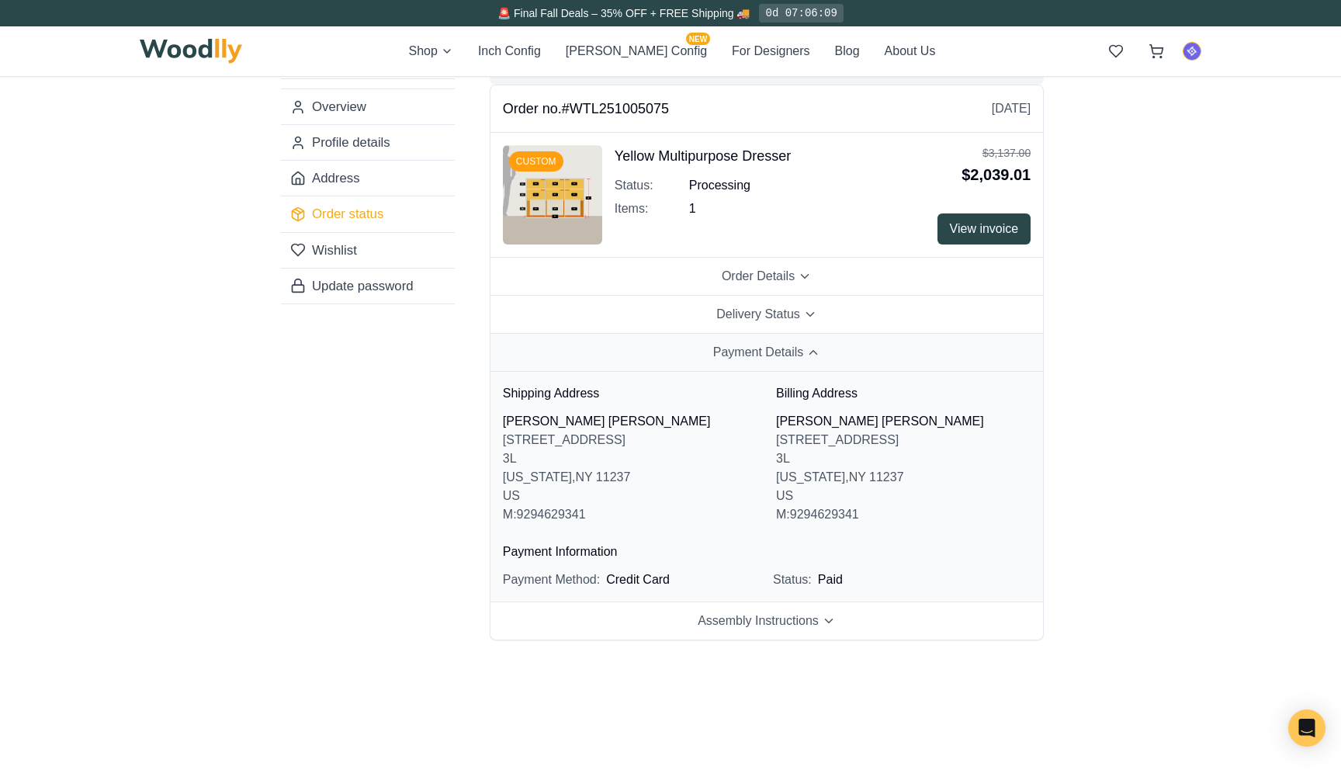
click at [763, 362] on button "Payment Details" at bounding box center [766, 353] width 552 height 38
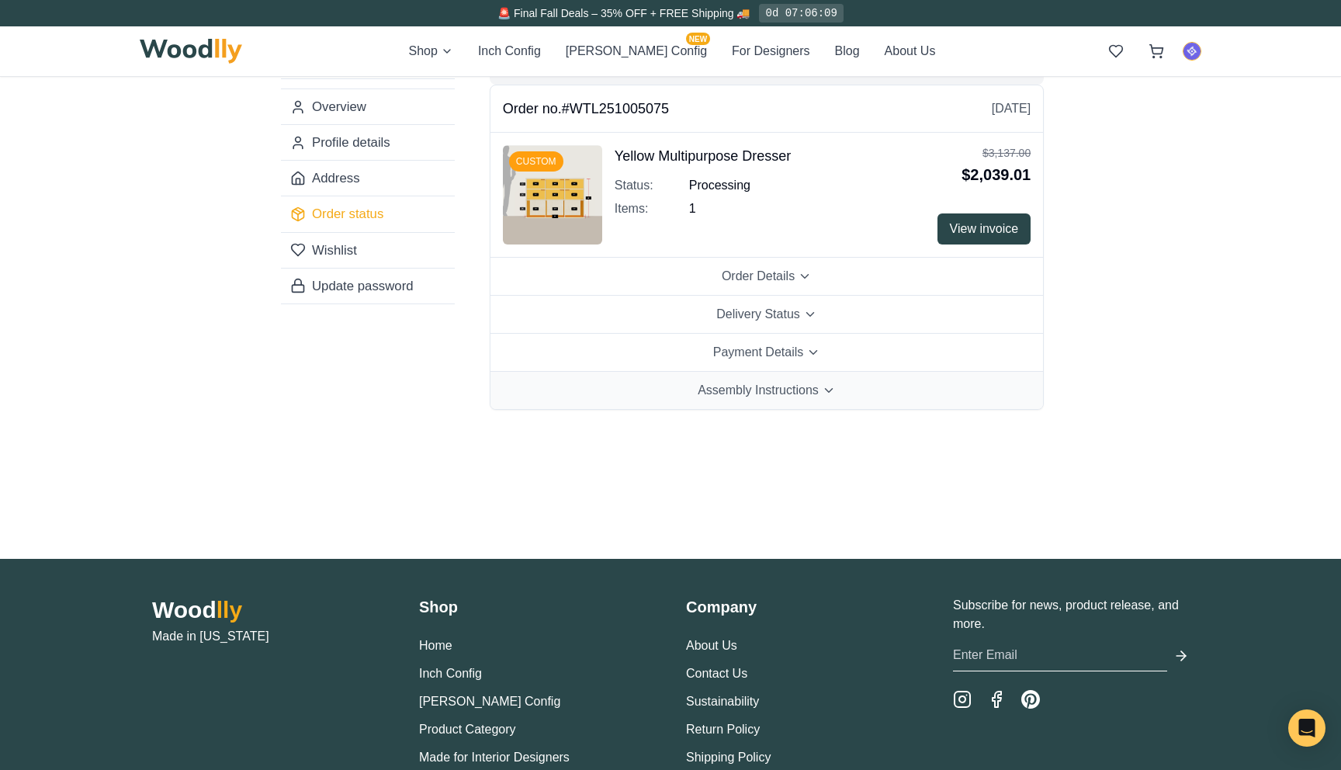
click at [763, 386] on span "Assembly Instructions" at bounding box center [757, 390] width 121 height 19
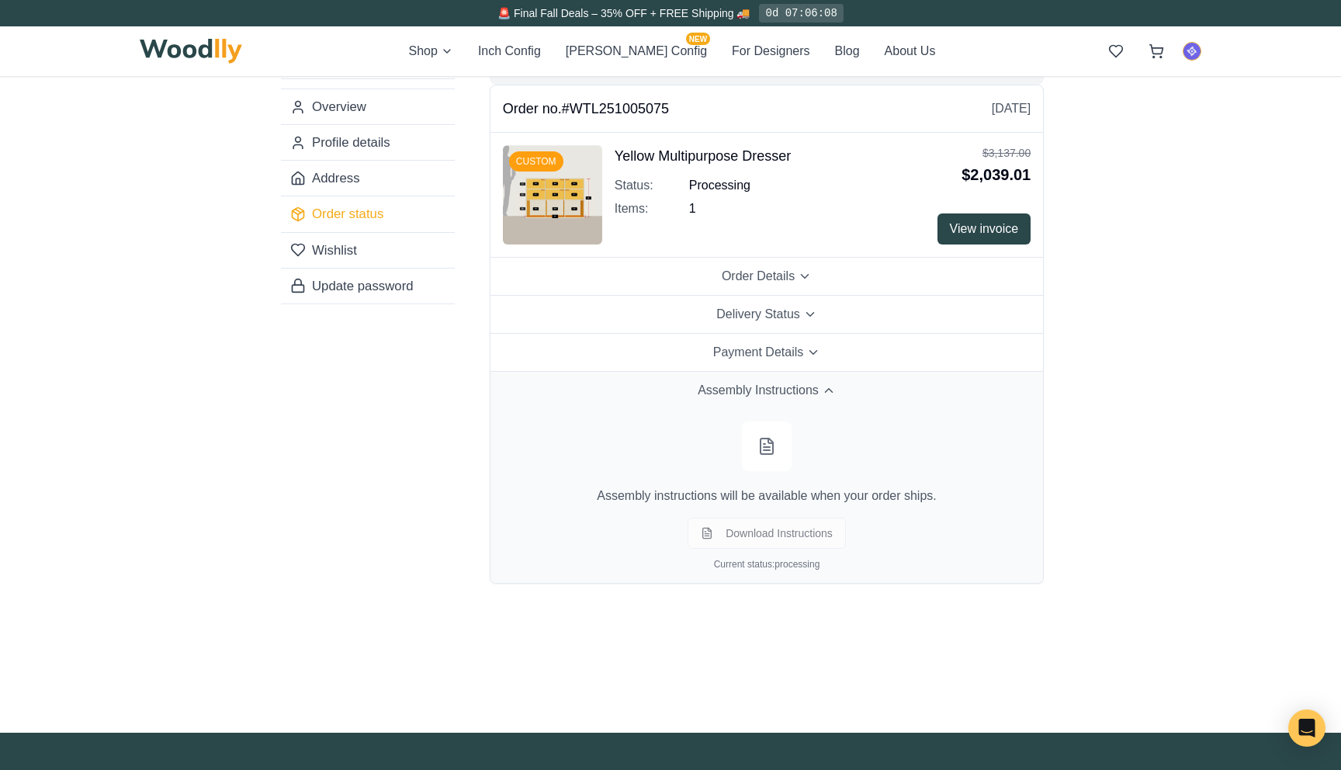
click at [763, 386] on span "Assembly Instructions" at bounding box center [757, 390] width 121 height 19
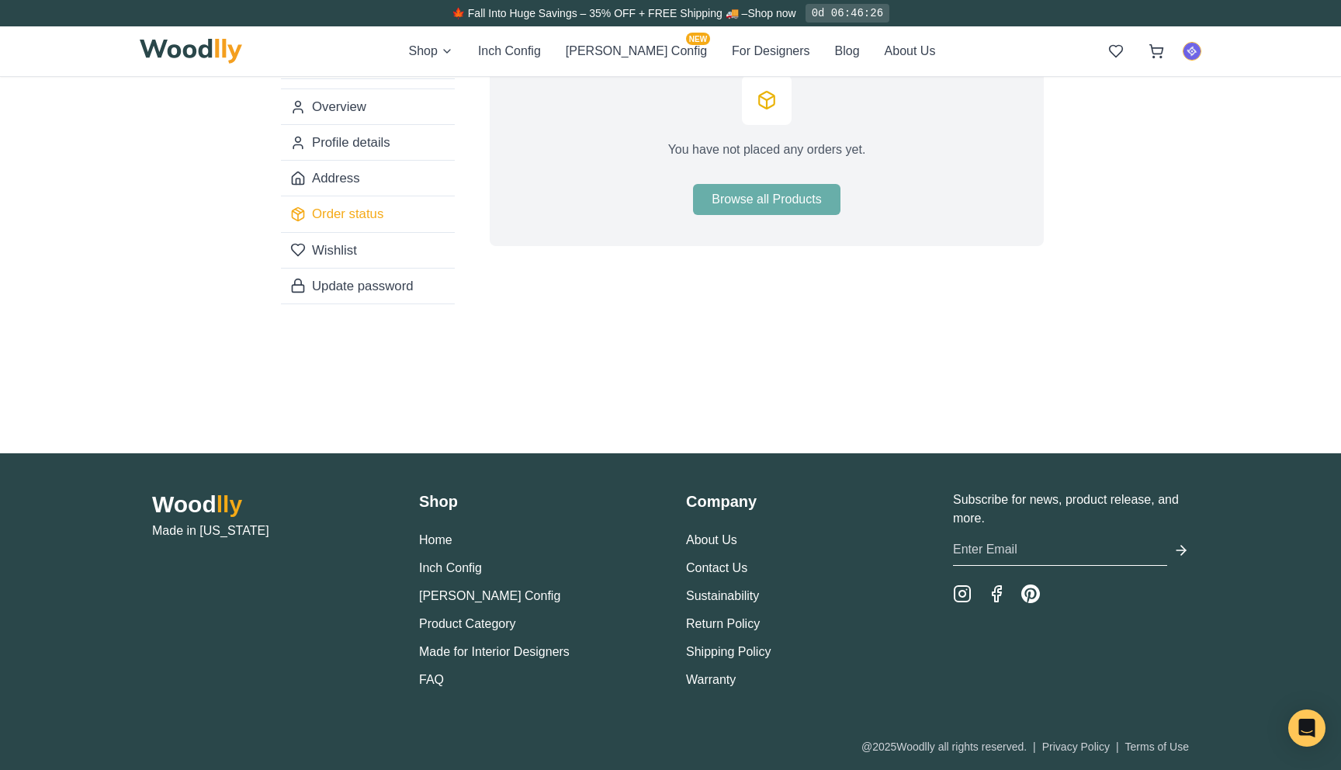
click at [1188, 57] on html "🍁 Fall Into Huge Savings – 35% OFF + FREE Shipping 🚚 – Shop now 0d 06:46:26 Sho…" at bounding box center [670, 377] width 1341 height 829
click at [1079, 290] on div "Log out" at bounding box center [1097, 300] width 206 height 31
